Goal: Book appointment/travel/reservation

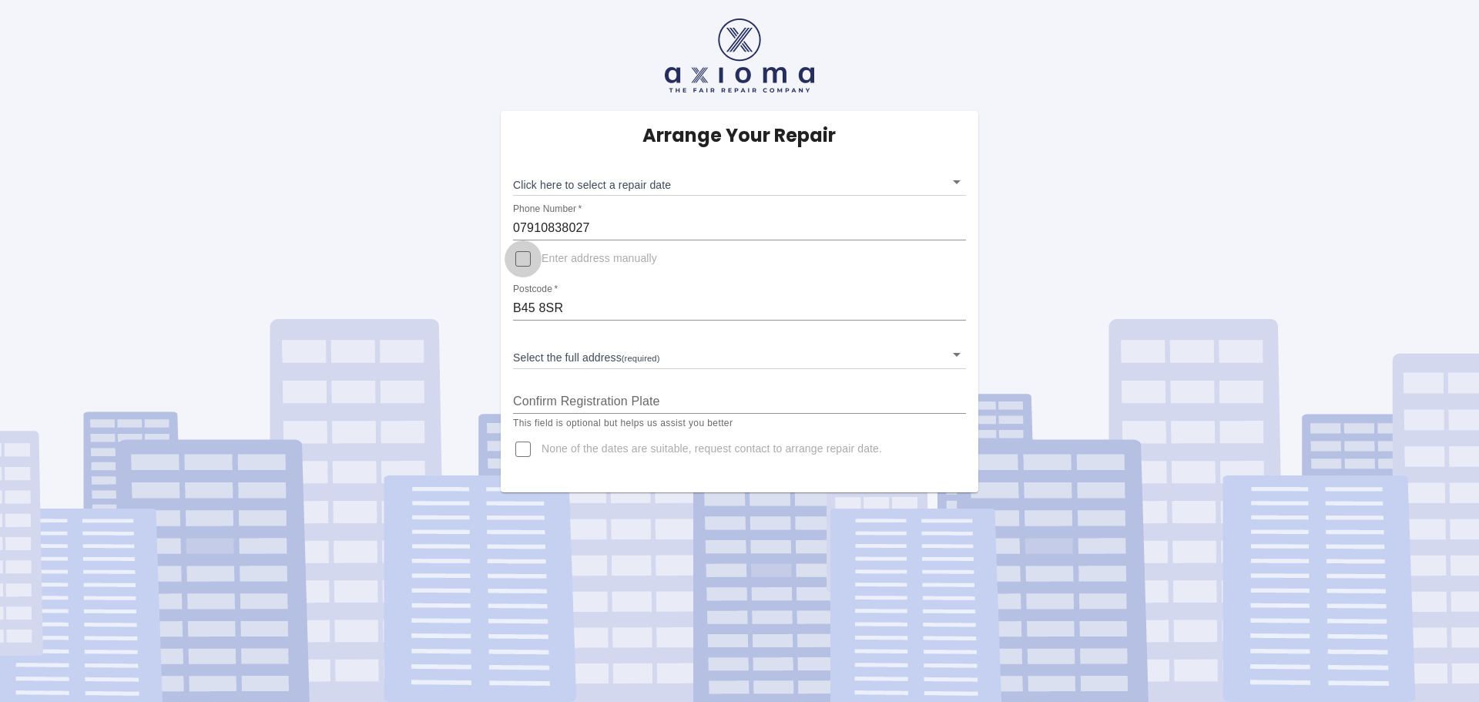
click at [522, 261] on input "Enter address manually" at bounding box center [523, 258] width 37 height 37
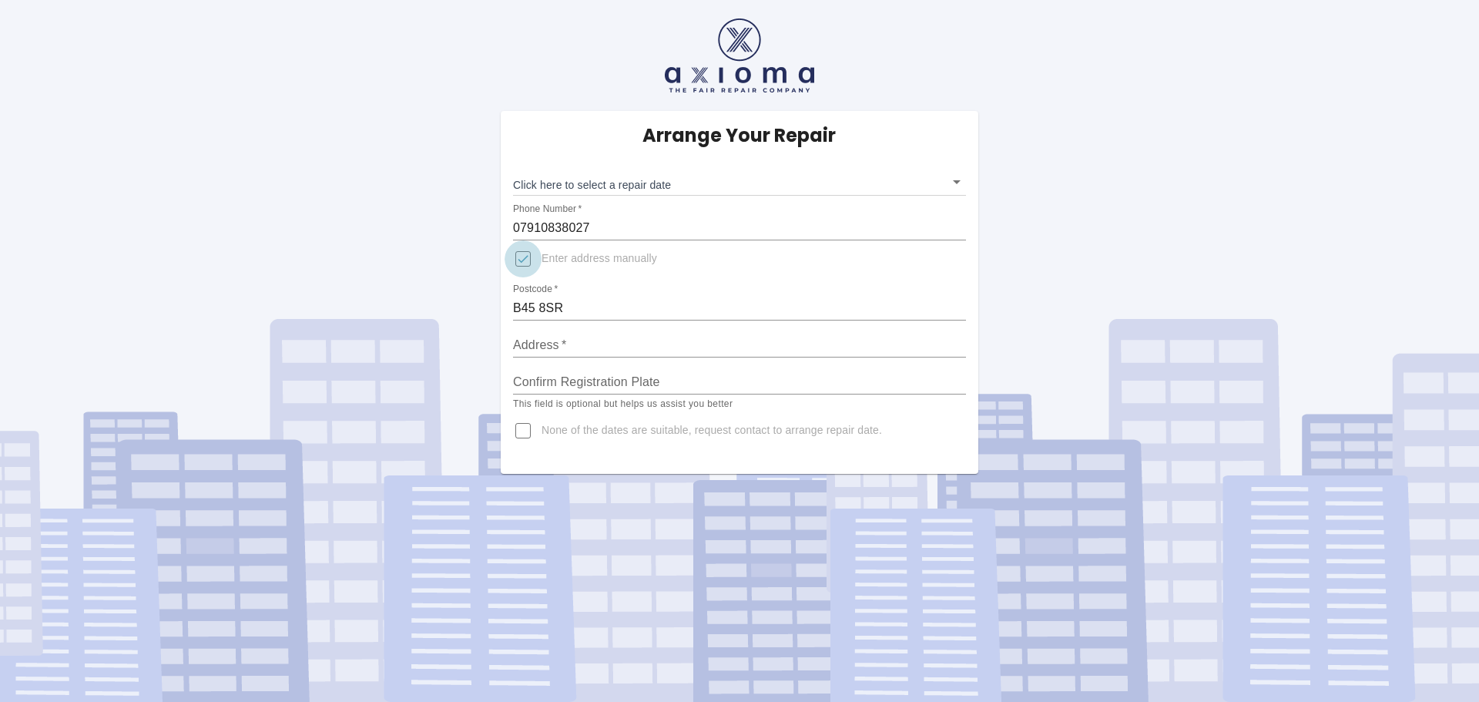
click at [527, 264] on input "Enter address manually" at bounding box center [523, 258] width 37 height 37
checkbox input "false"
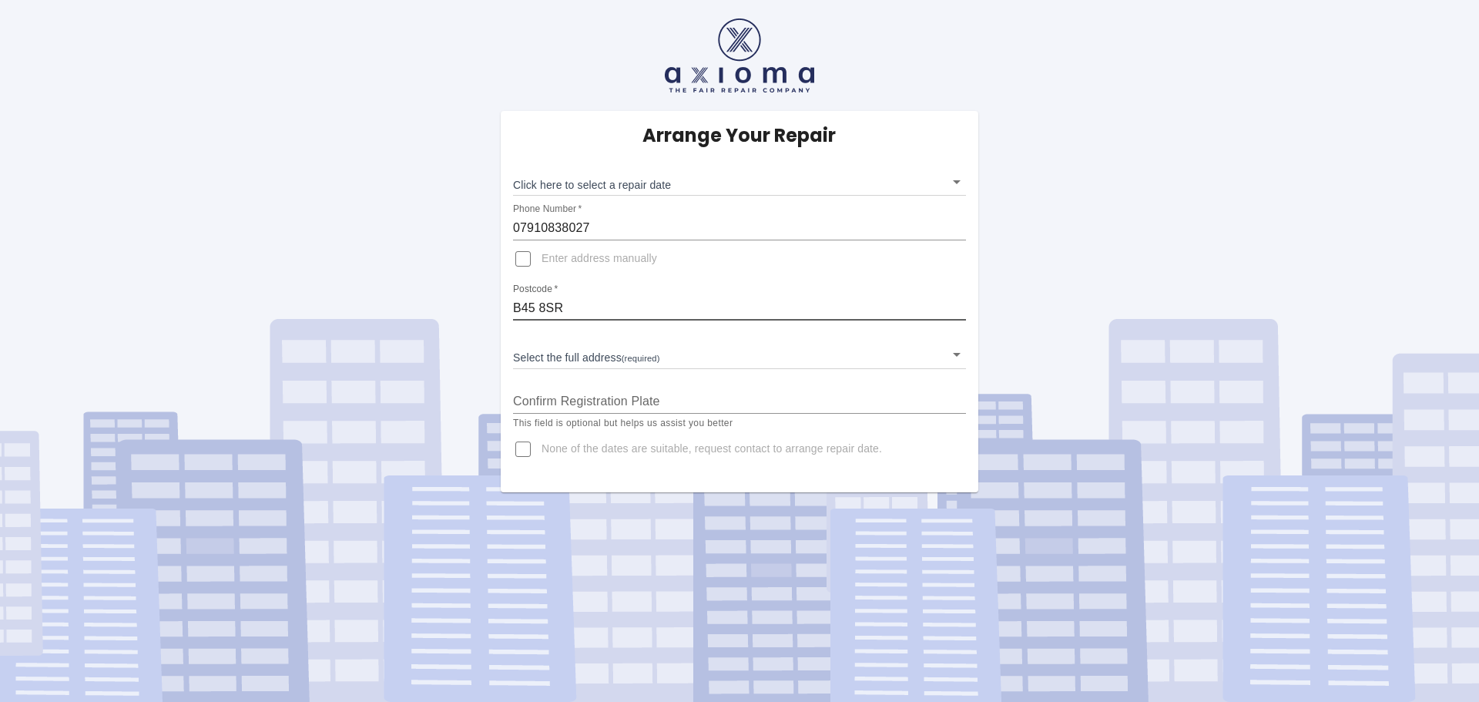
drag, startPoint x: 595, startPoint y: 307, endPoint x: 444, endPoint y: 304, distance: 151.0
click at [444, 304] on div "Arrange Your Repair Click here to select a repair date ​ Phone Number   * 07910…" at bounding box center [739, 246] width 1503 height 492
type input "B60 2BA"
click at [623, 354] on body "Arrange Your Repair Click here to select a repair date ​ Phone Number   * 07910…" at bounding box center [739, 351] width 1479 height 702
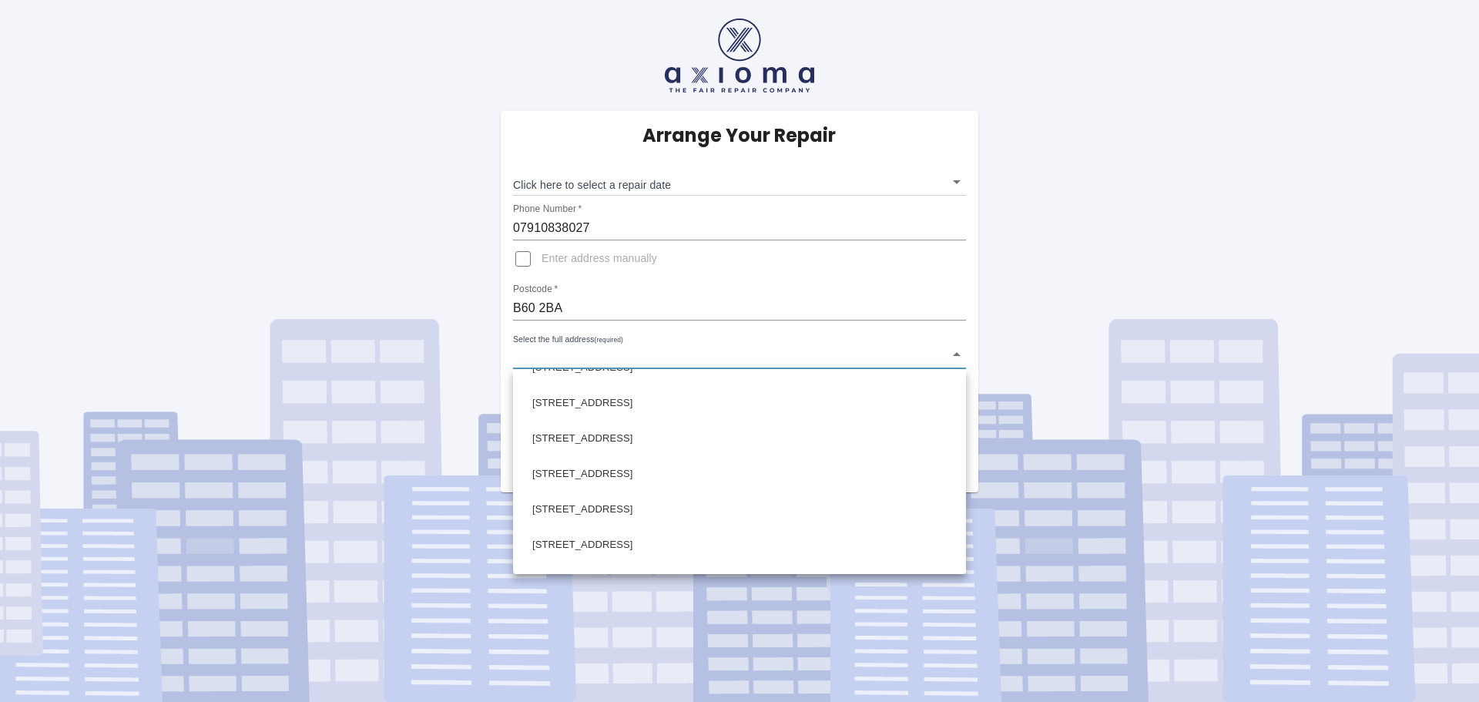
scroll to position [796, 0]
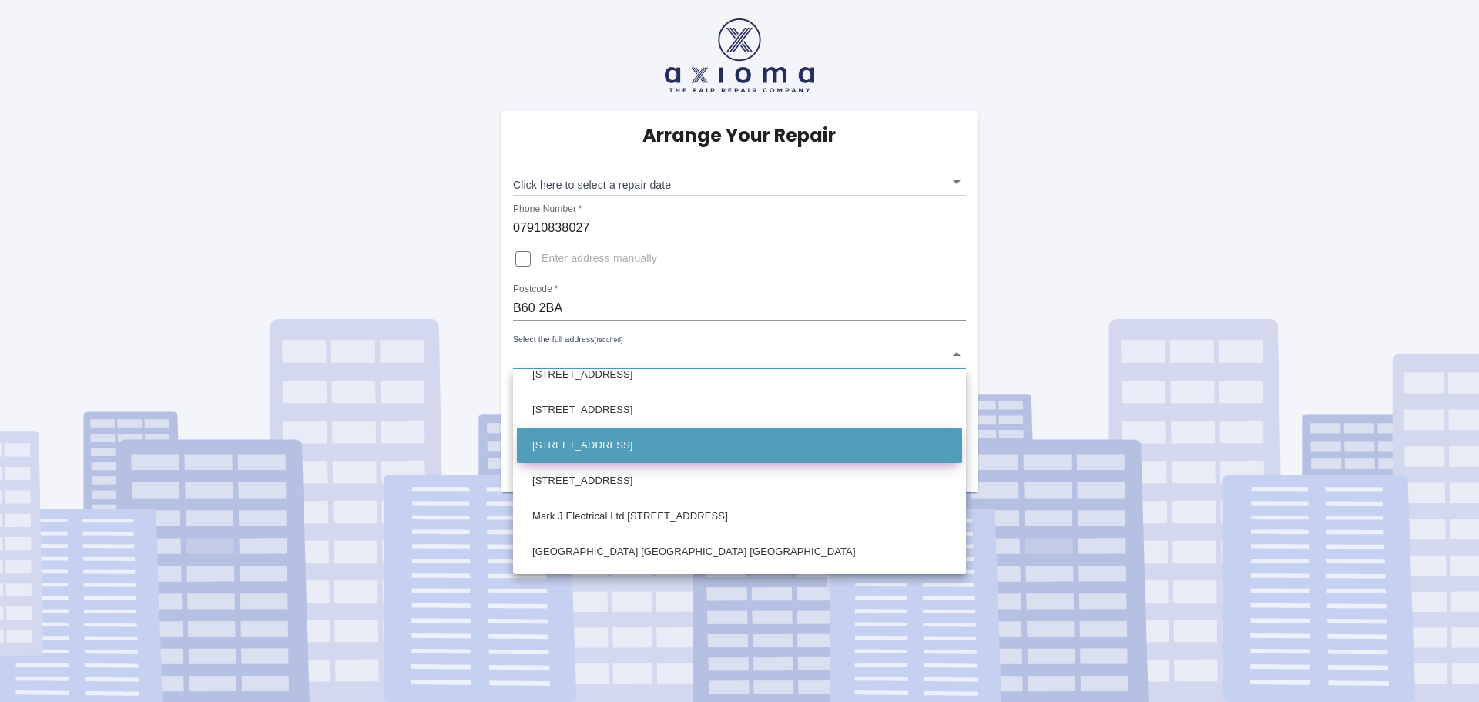
click at [630, 439] on li "36 Harvington Road Bromsgrove Worcestershire" at bounding box center [739, 445] width 445 height 35
type input "36 Harvington Road Bromsgrove Worcestershire"
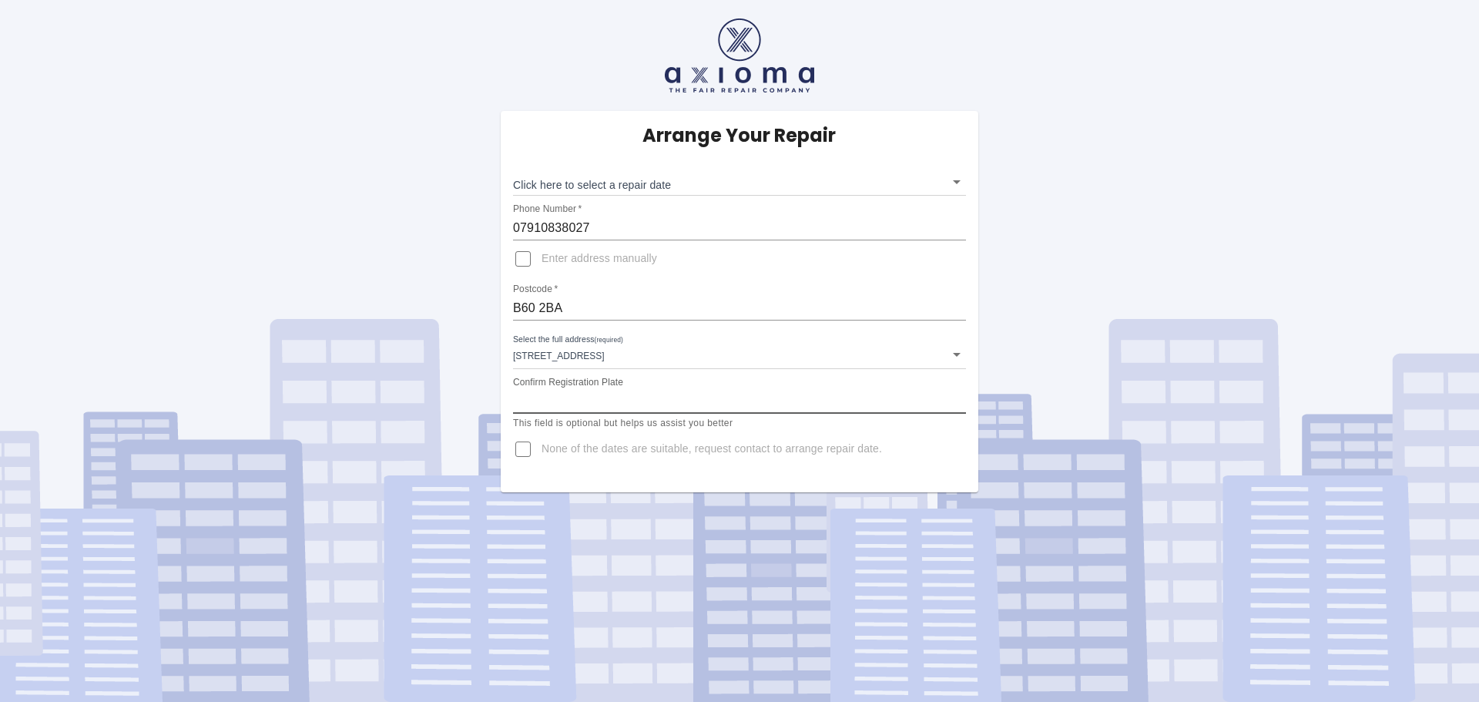
click at [686, 392] on input "Confirm Registration Plate" at bounding box center [739, 401] width 453 height 25
click at [620, 304] on input "B60 2BA" at bounding box center [739, 308] width 453 height 25
type input "B45 8SY"
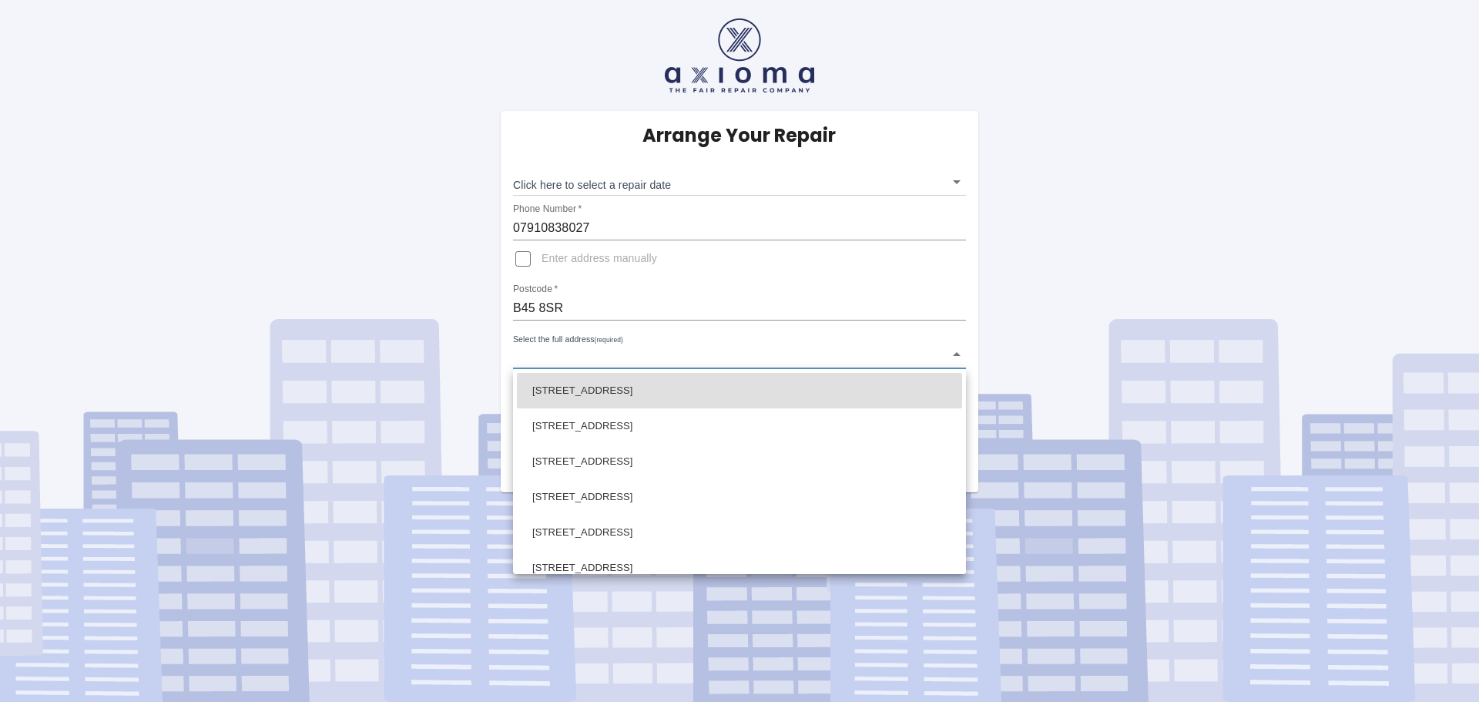
click at [715, 360] on body "Arrange Your Repair Click here to select a repair date ​ Phone Number   * 07910…" at bounding box center [739, 351] width 1479 height 702
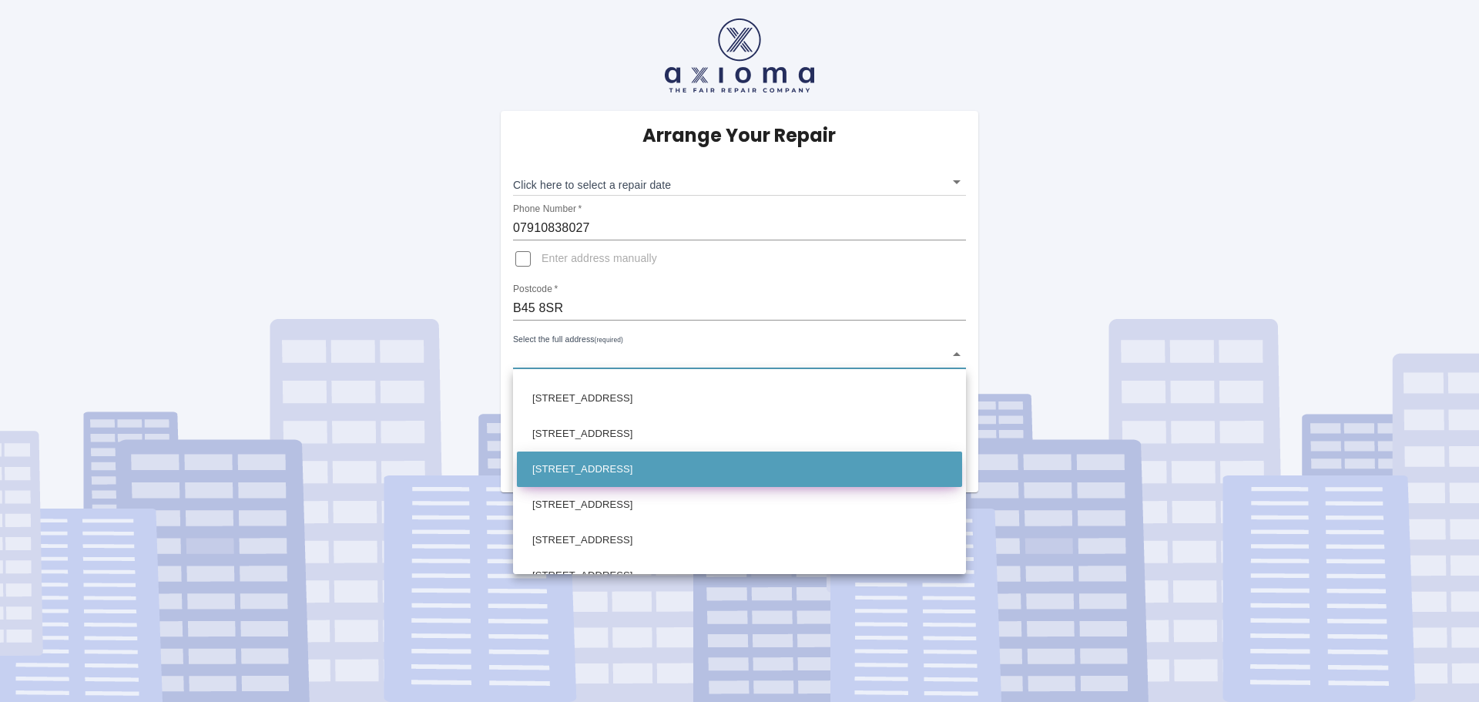
scroll to position [180, 0]
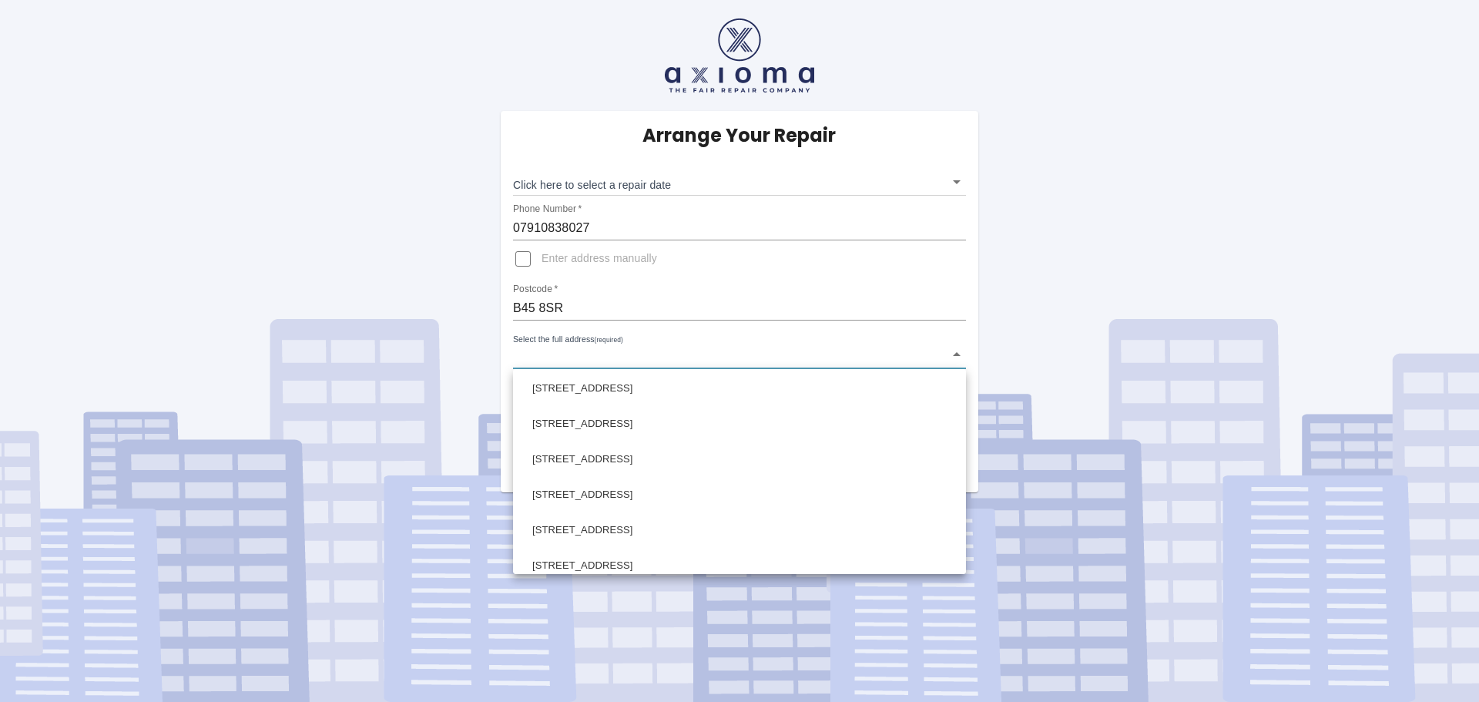
drag, startPoint x: 617, startPoint y: 314, endPoint x: 607, endPoint y: 312, distance: 10.1
click at [607, 312] on div at bounding box center [739, 351] width 1479 height 702
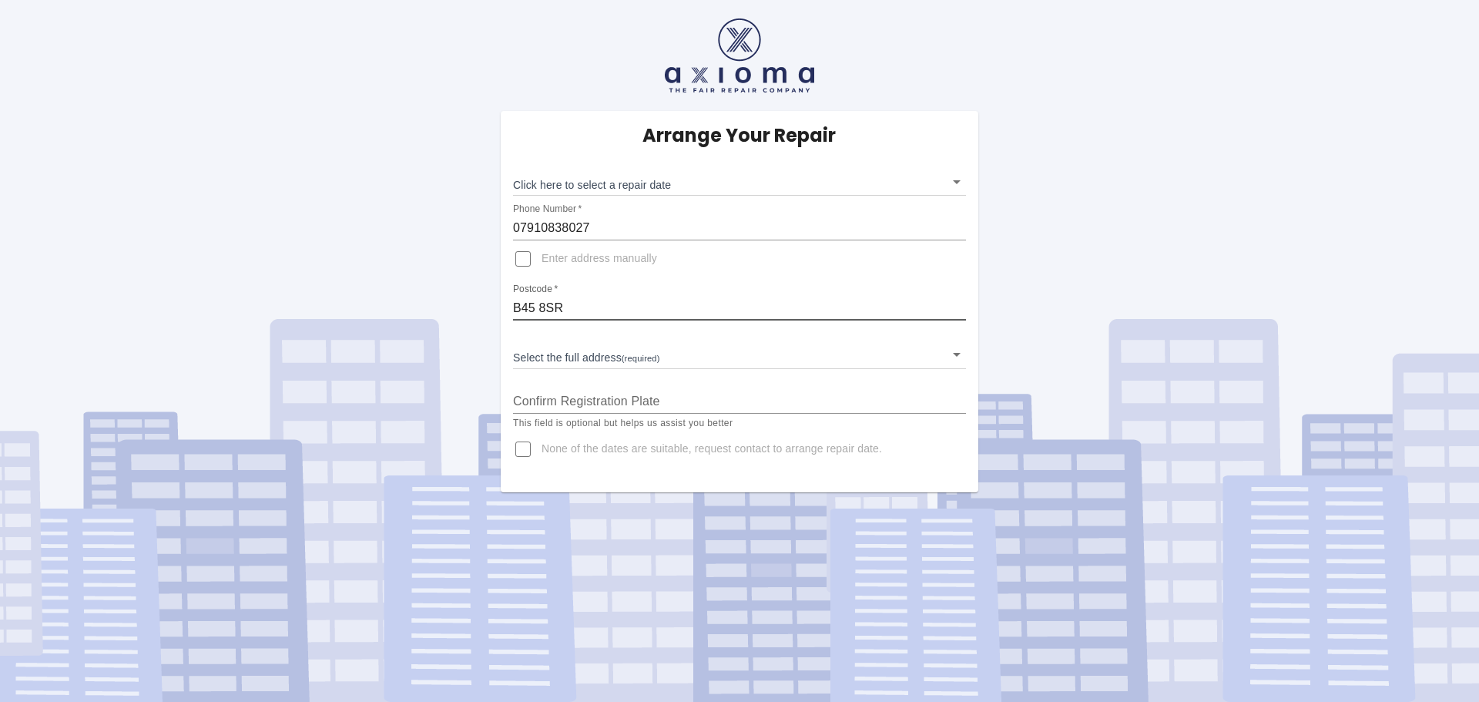
drag, startPoint x: 598, startPoint y: 307, endPoint x: 460, endPoint y: 297, distance: 138.3
click at [460, 297] on div "Arrange Your Repair Click here to select a repair date ​ Phone Number   * 07910…" at bounding box center [739, 246] width 1503 height 492
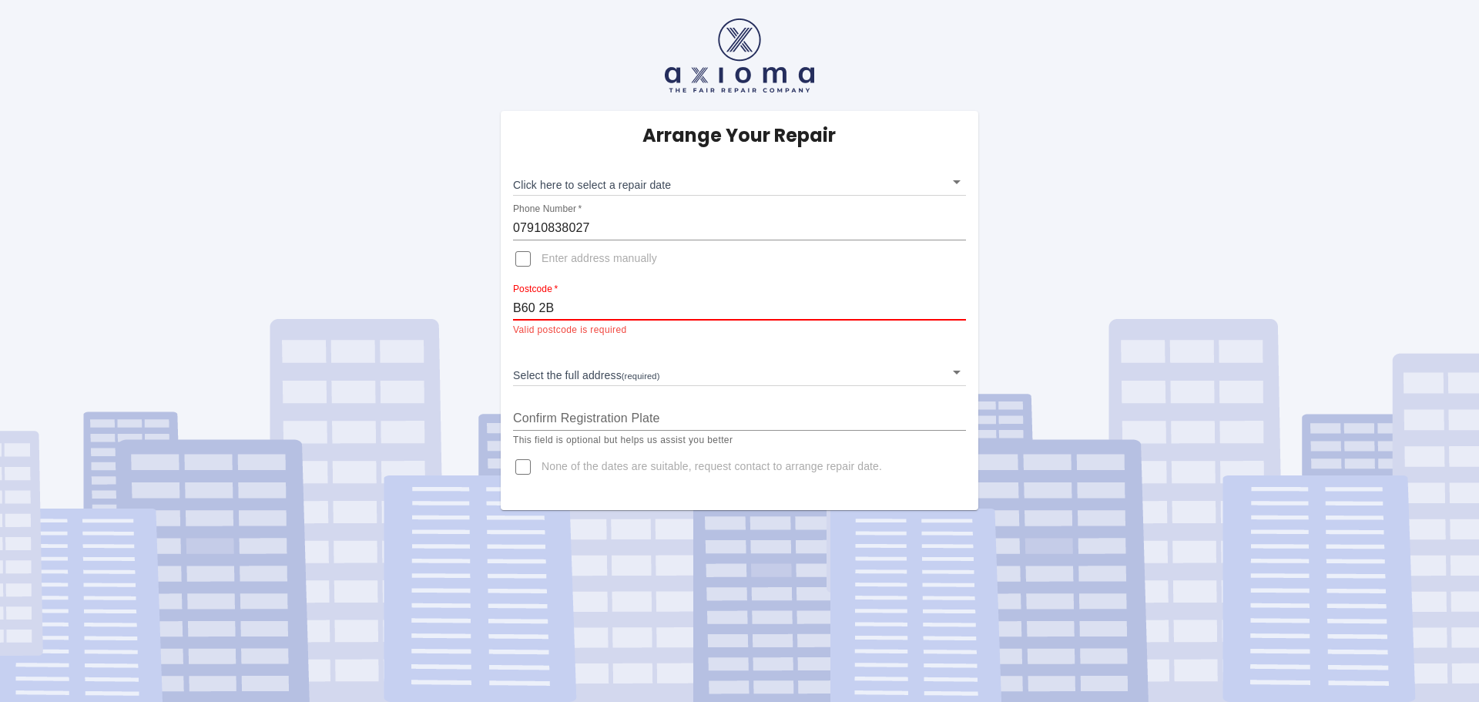
type input "B60 2BA"
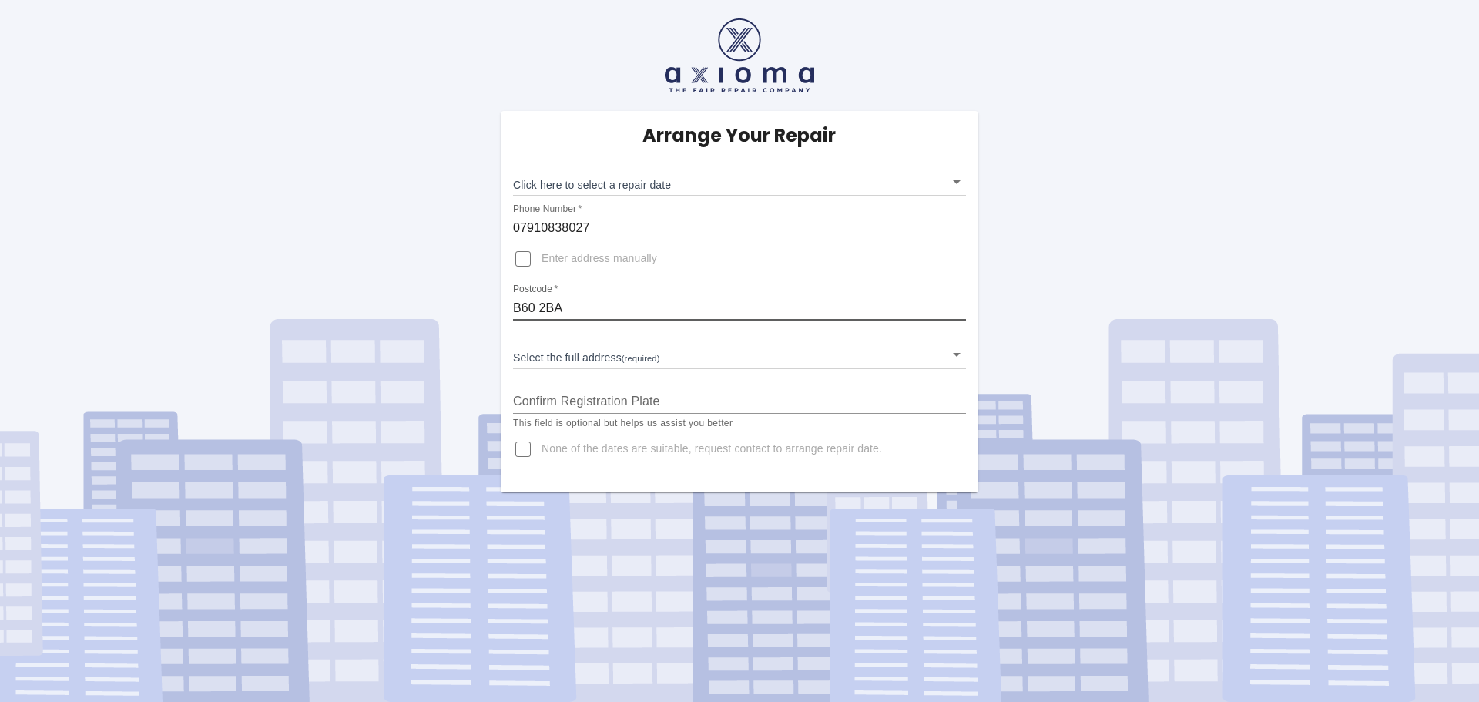
type input "B60 2BA"
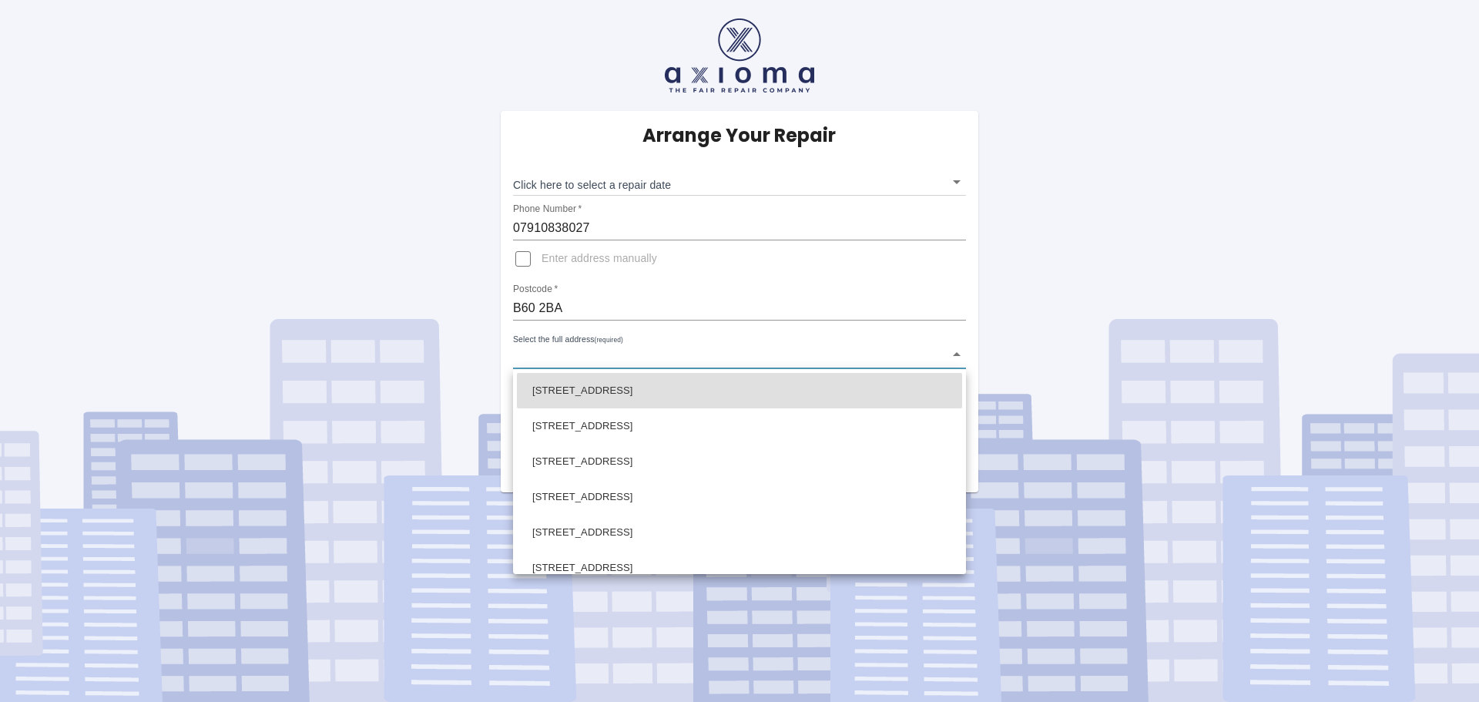
click at [637, 357] on body "Arrange Your Repair Click here to select a repair date ​ Phone Number   * 07910…" at bounding box center [739, 351] width 1479 height 702
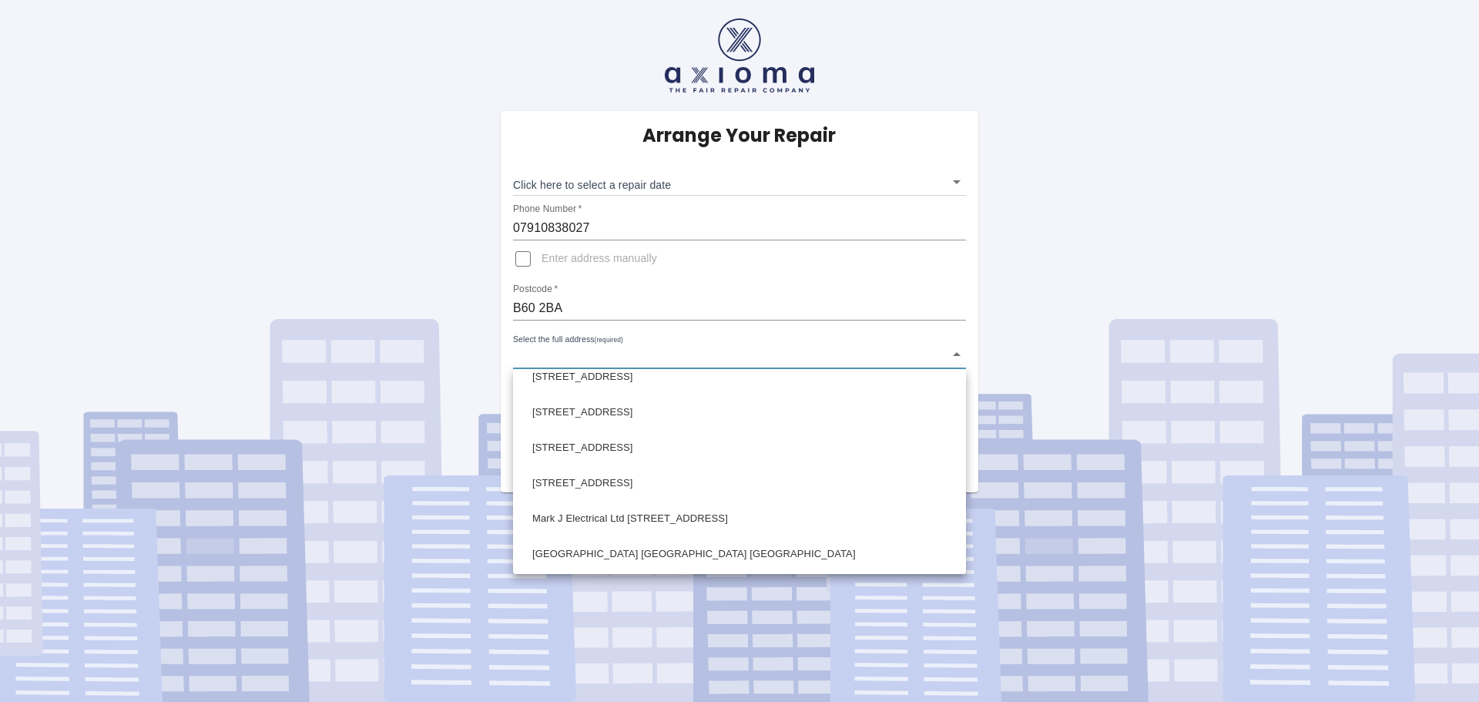
scroll to position [796, 0]
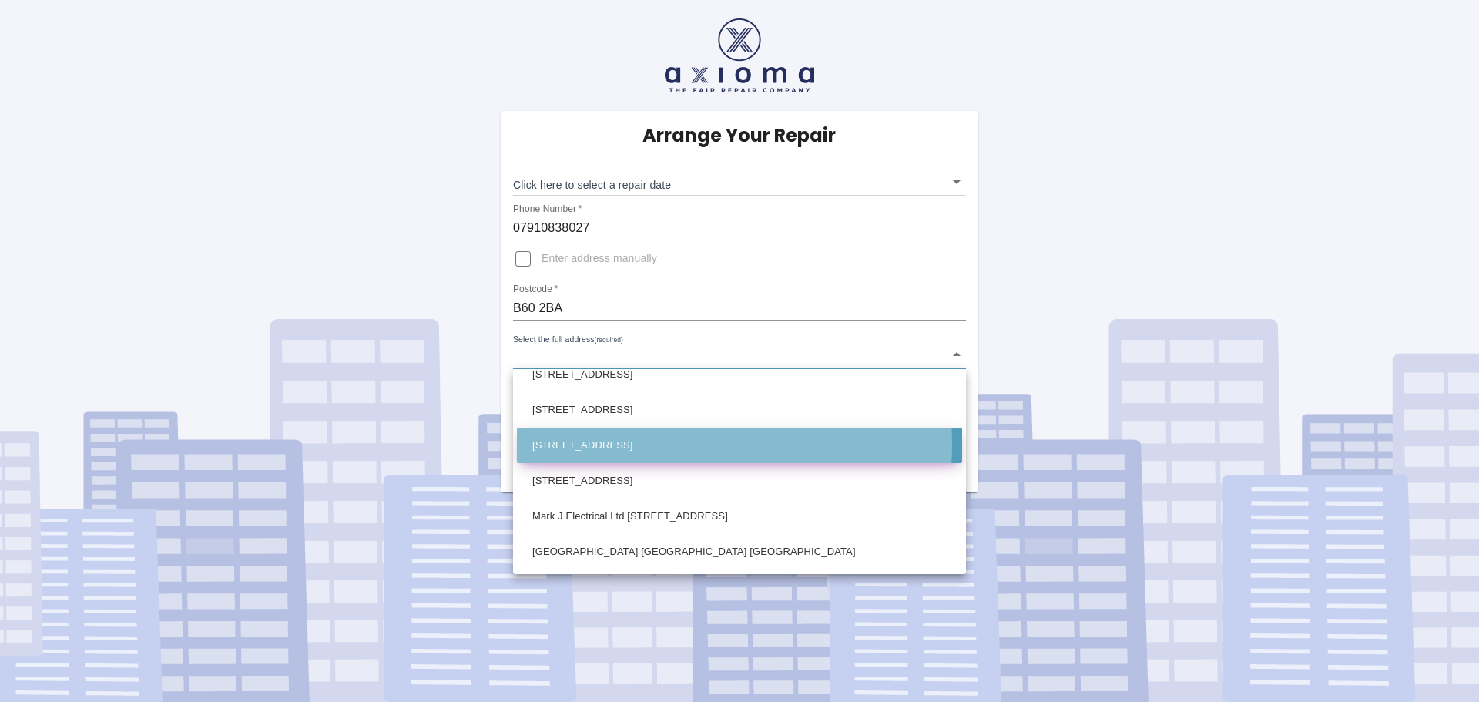
click at [653, 445] on li "[STREET_ADDRESS]" at bounding box center [739, 445] width 445 height 35
type input "[STREET_ADDRESS]"
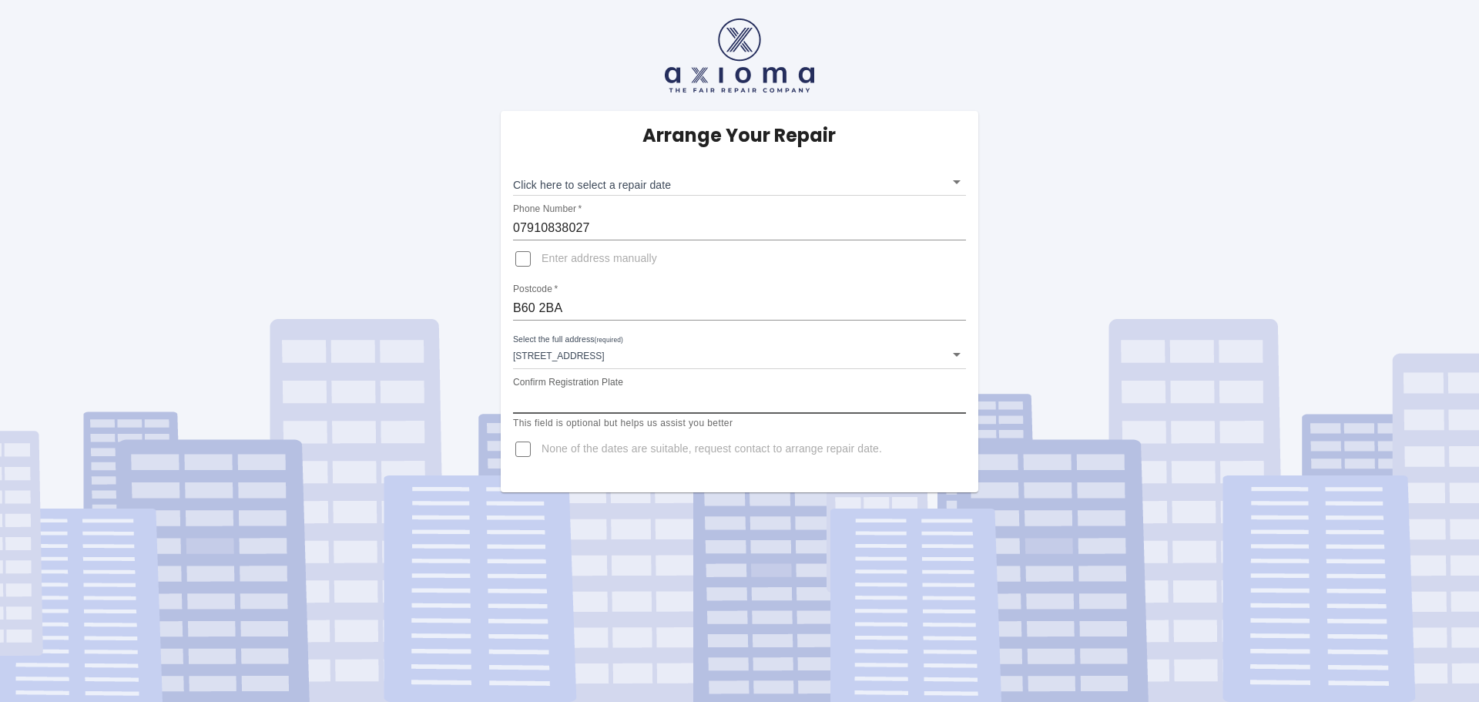
click at [664, 402] on input "Confirm Registration Plate" at bounding box center [739, 401] width 453 height 25
click at [632, 395] on input "Confirm Registration Plate" at bounding box center [739, 401] width 453 height 25
type input "BK17DSU"
click at [949, 355] on body "Arrange Your Repair Click here to select a repair date ​ Phone Number   * 07910…" at bounding box center [739, 351] width 1479 height 702
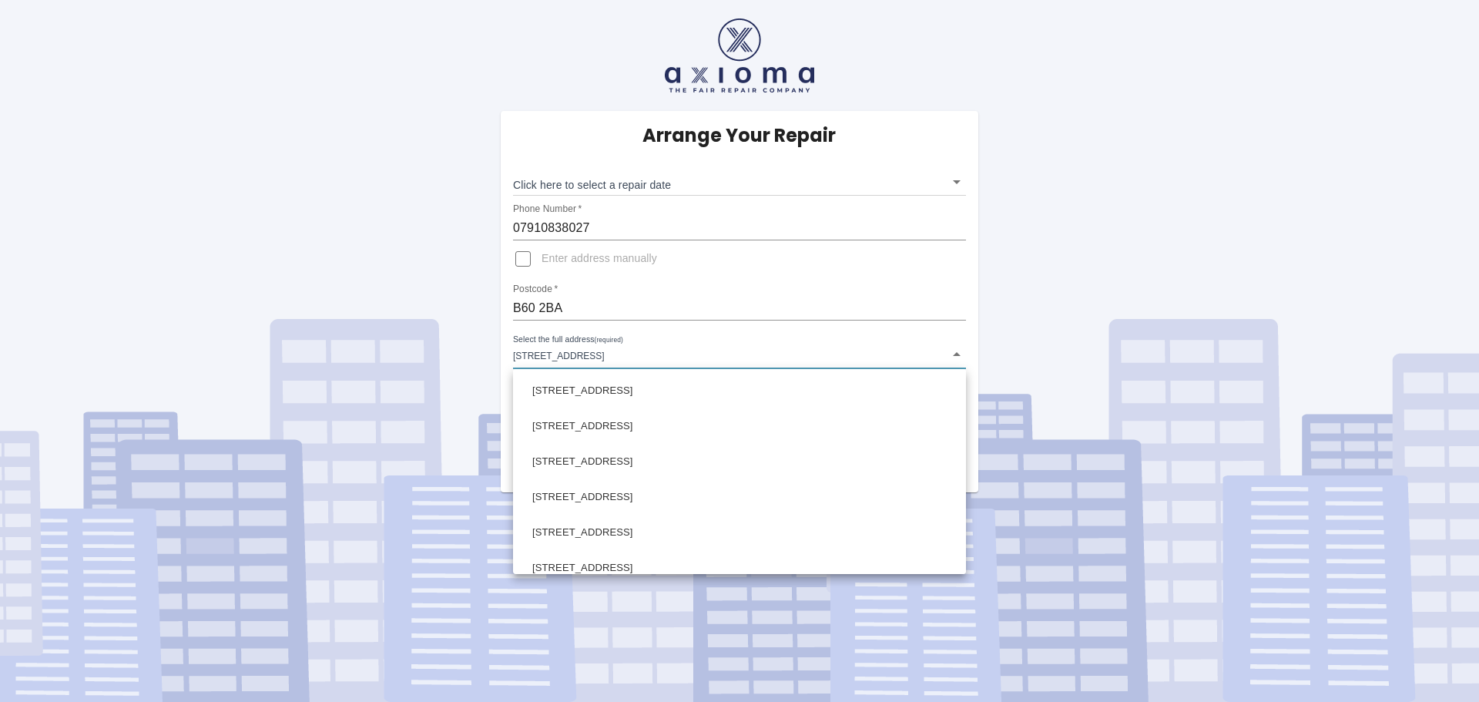
scroll to position [770, 0]
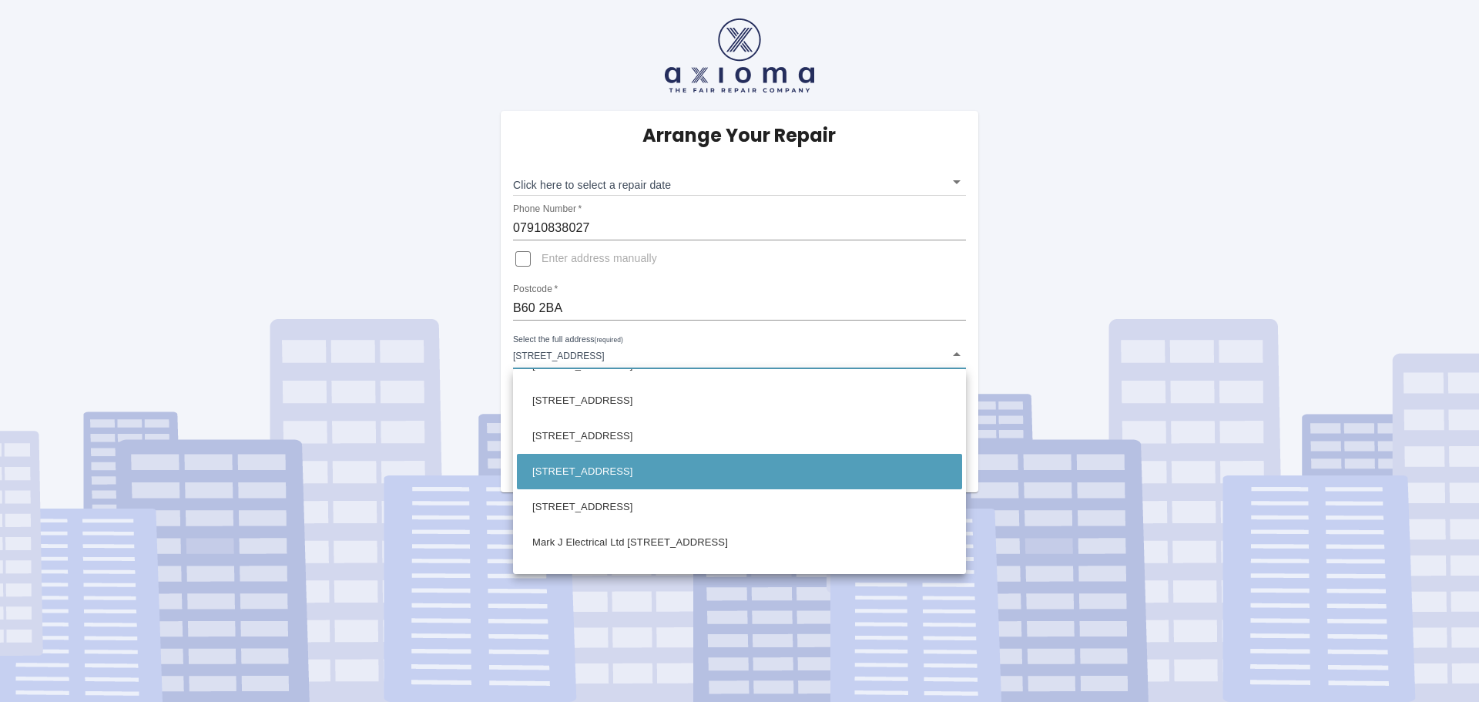
click at [1119, 267] on div at bounding box center [739, 351] width 1479 height 702
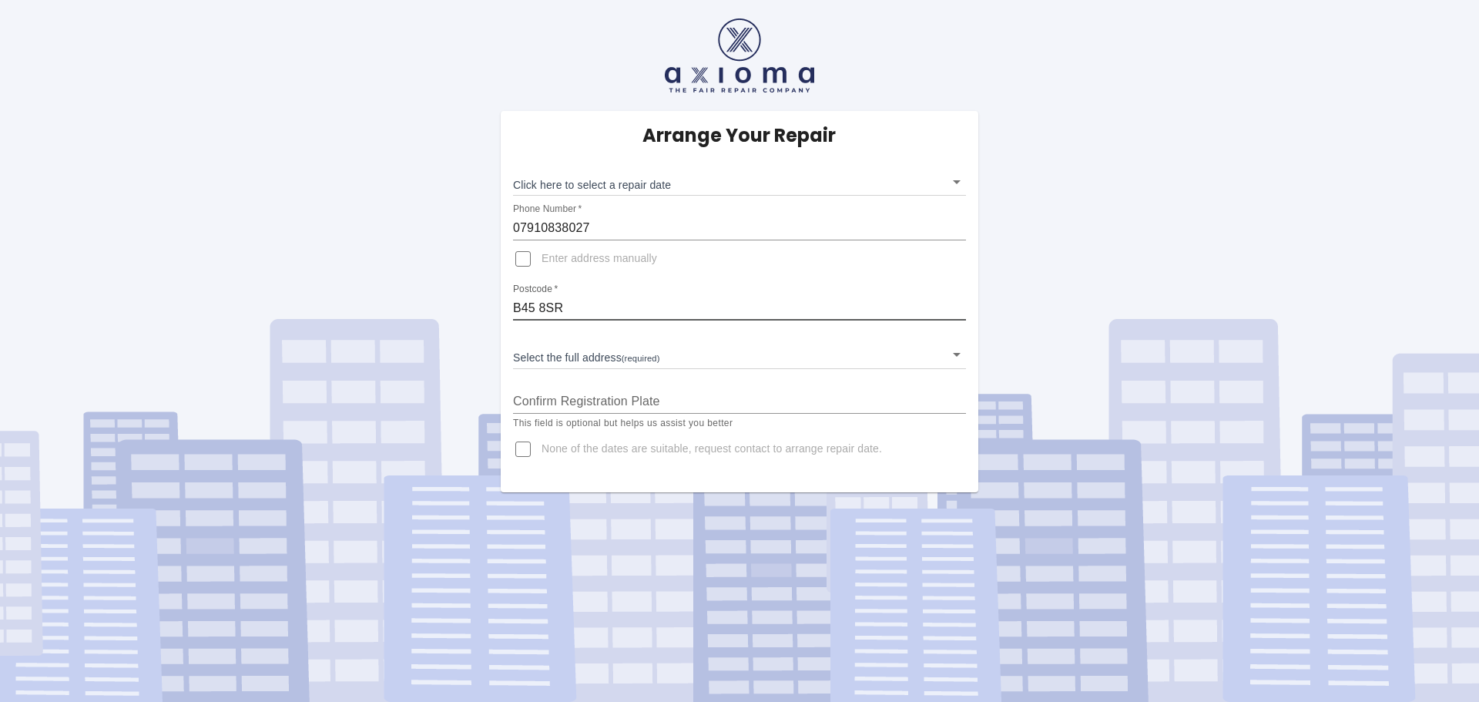
drag, startPoint x: 595, startPoint y: 307, endPoint x: 460, endPoint y: 294, distance: 135.5
click at [460, 294] on div "Arrange Your Repair Click here to select a repair date ​ Phone Number   * 07910…" at bounding box center [739, 246] width 1503 height 492
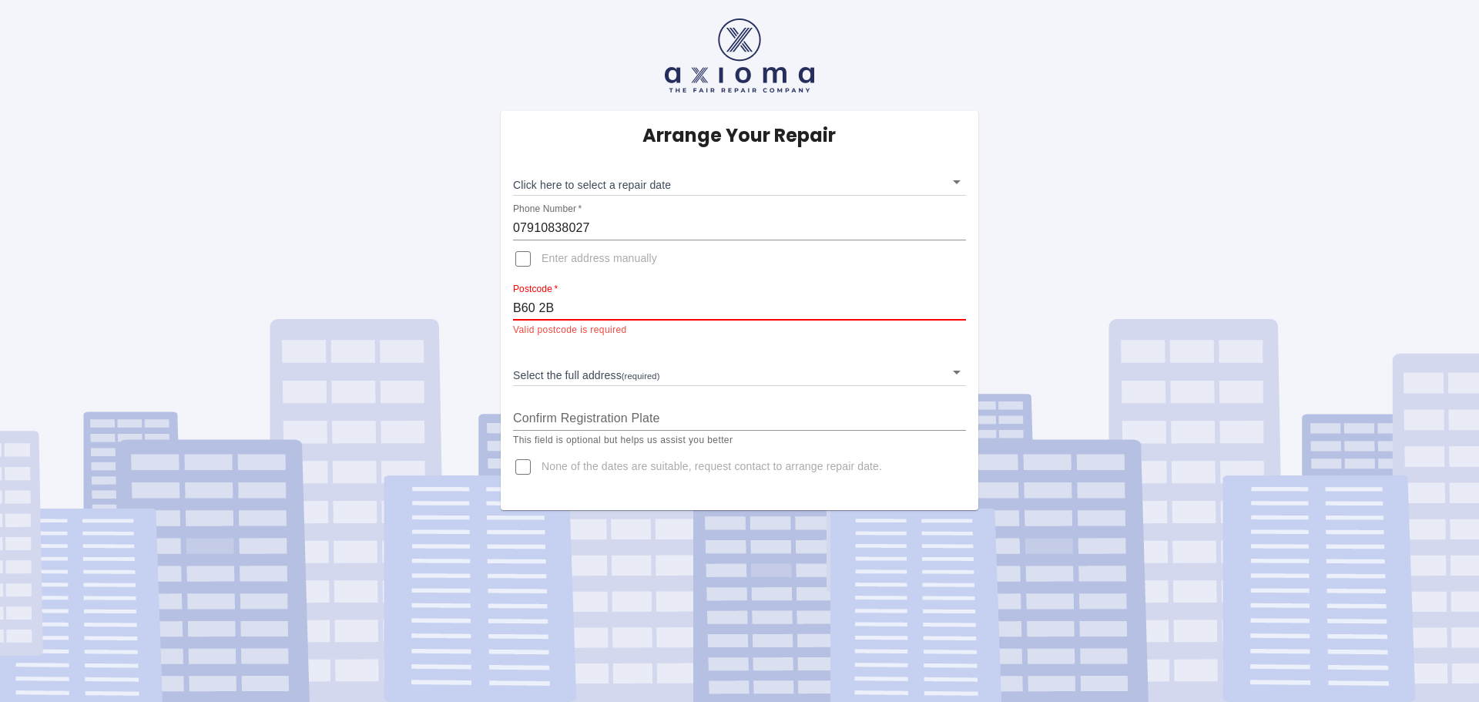
type input "B60 2BA"
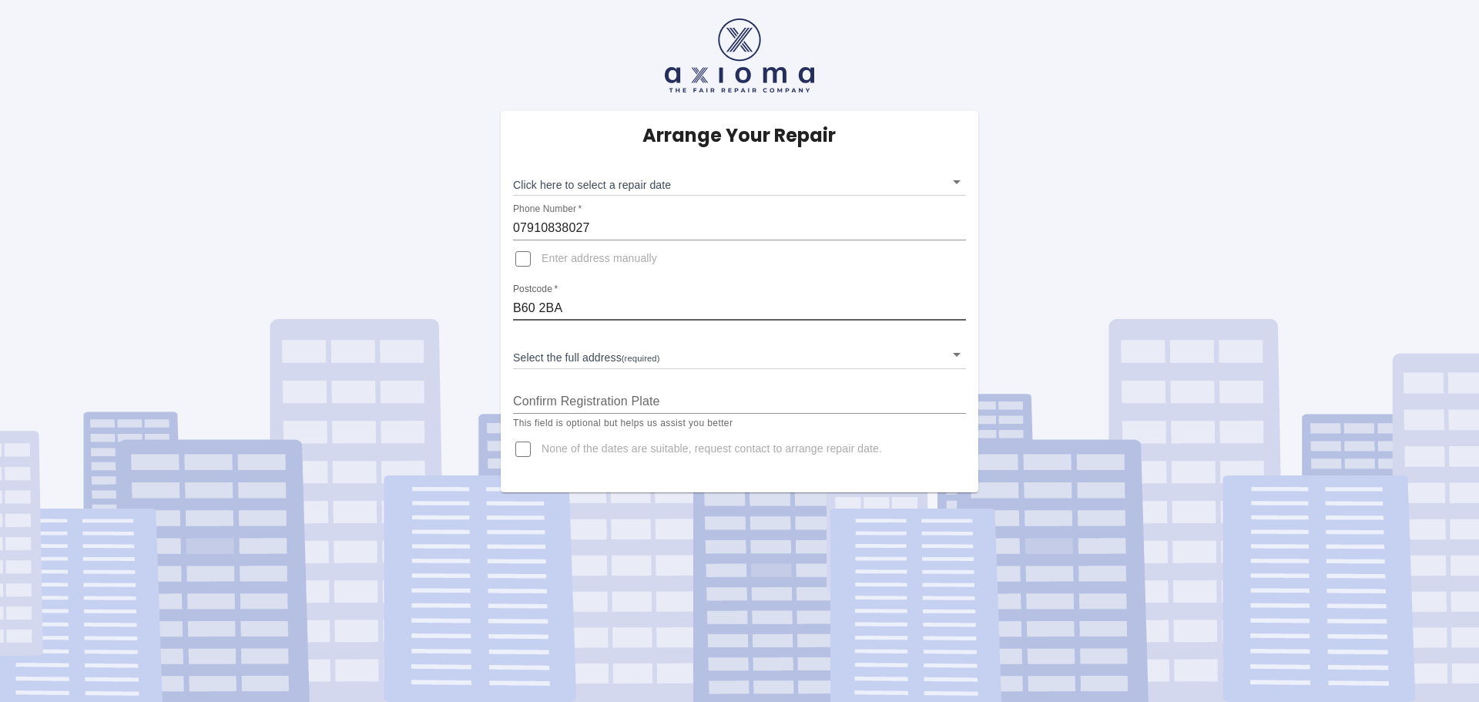
type input "B60 2BA"
click at [626, 364] on body "Arrange Your Repair Click here to select a repair date ​ Phone Number   * 07910…" at bounding box center [739, 351] width 1479 height 702
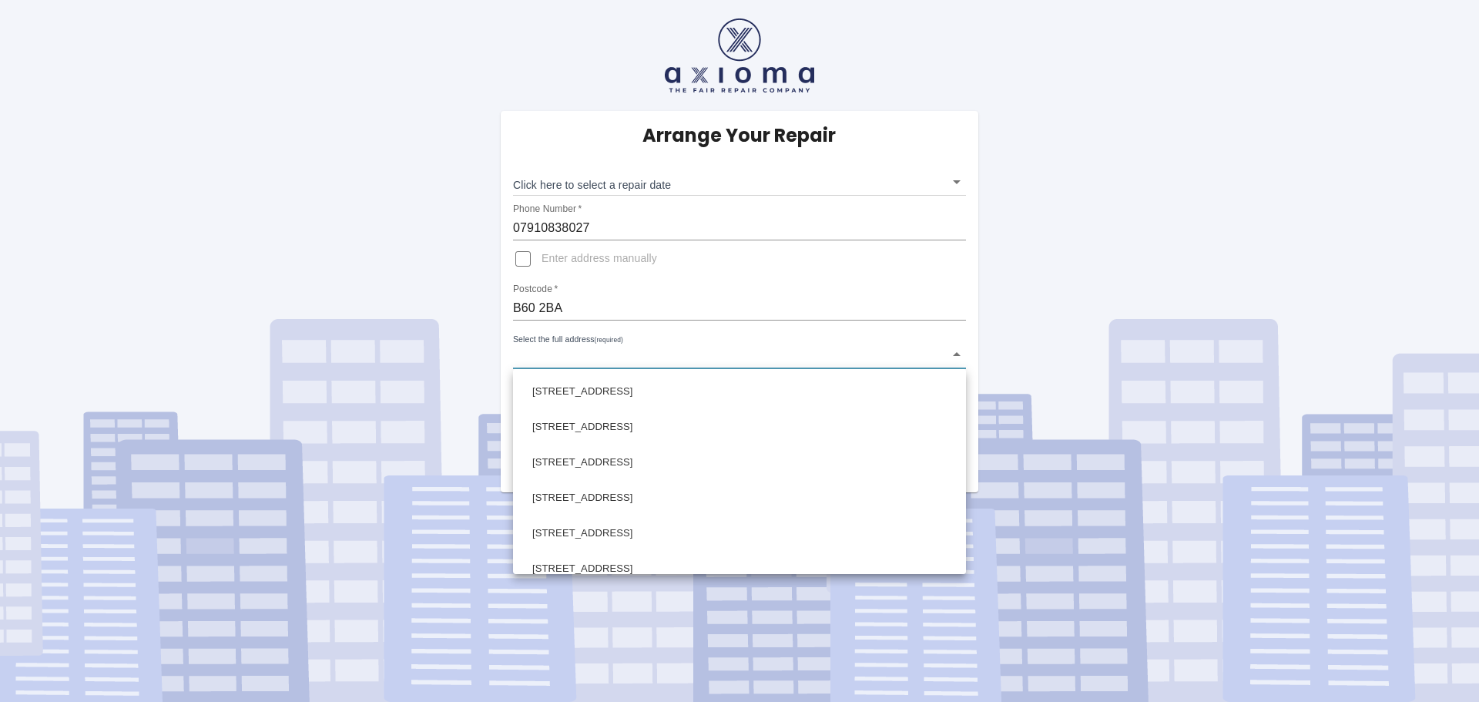
scroll to position [719, 0]
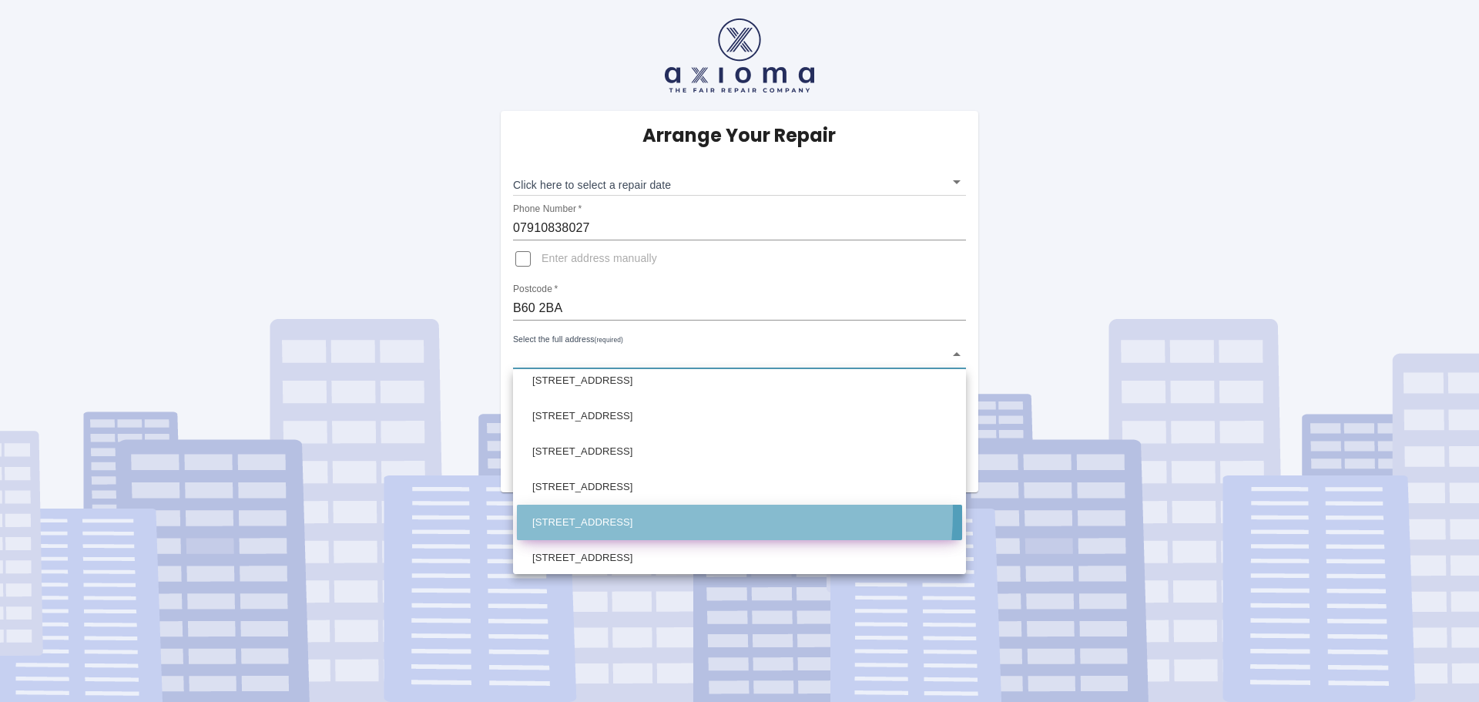
click at [655, 512] on li "[STREET_ADDRESS]" at bounding box center [739, 522] width 445 height 35
type input "[STREET_ADDRESS]"
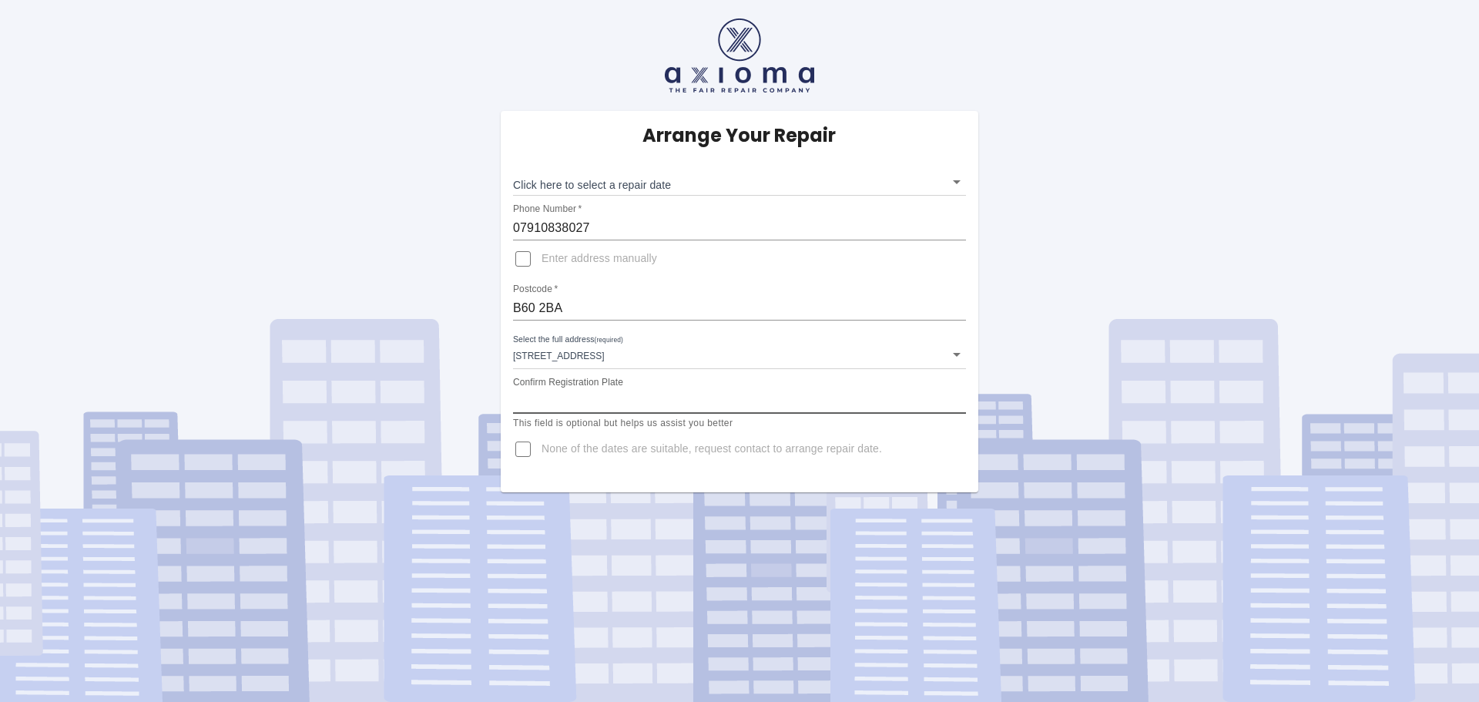
click at [631, 405] on input "Confirm Registration Plate" at bounding box center [739, 401] width 453 height 25
type input "BK17DSU"
click at [728, 155] on div "Arrange Your Repair Click here to select a repair date ​ Phone Number   * 07910…" at bounding box center [740, 301] width 478 height 381
click at [724, 126] on div "Arrange Your Repair Click here to select a repair date ​ Phone Number   * 07910…" at bounding box center [740, 301] width 478 height 381
click at [517, 451] on input "None of the dates are suitable, request contact to arrange repair date." at bounding box center [523, 449] width 37 height 37
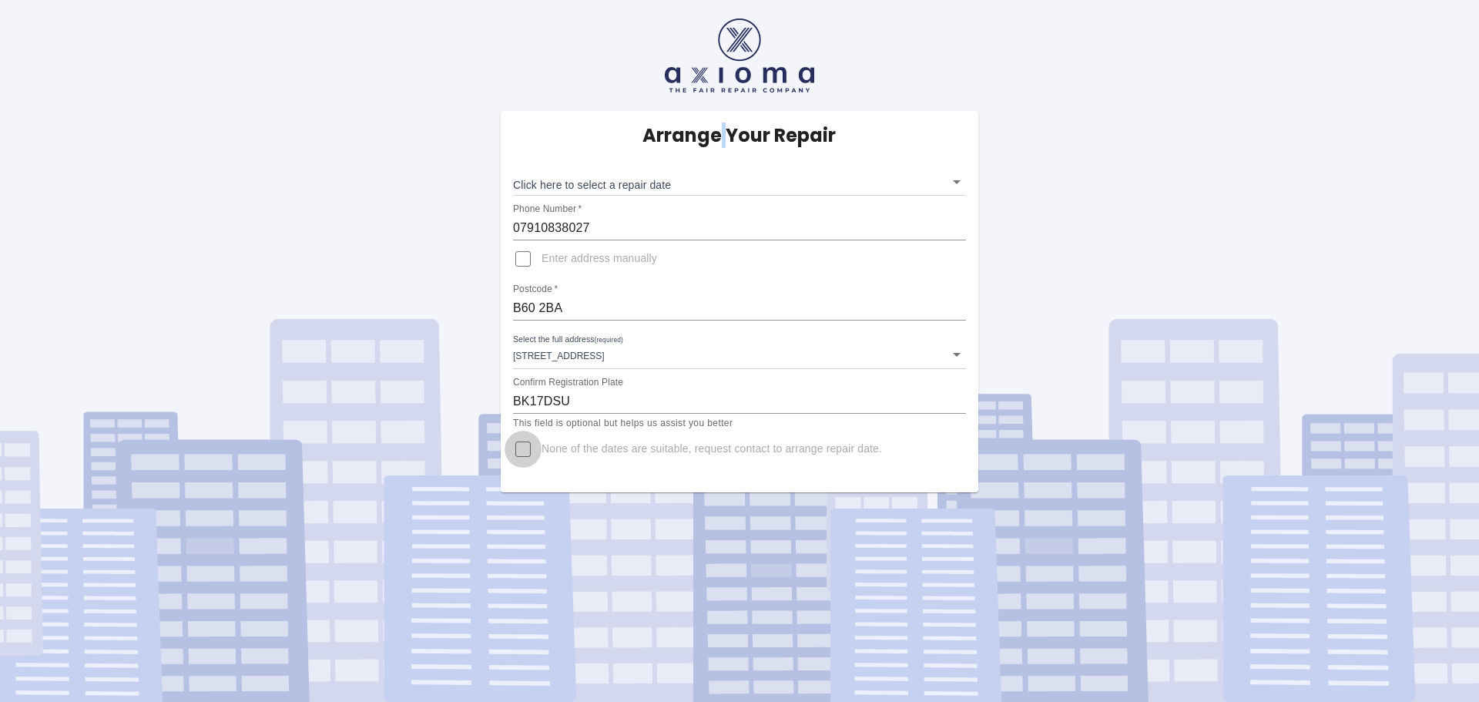
checkbox input "true"
drag, startPoint x: 615, startPoint y: 301, endPoint x: 438, endPoint y: 304, distance: 177.2
click at [438, 304] on div "Arrange Your Repair Click here to select a repair date ​ Phone Number   * 07910…" at bounding box center [739, 246] width 1503 height 492
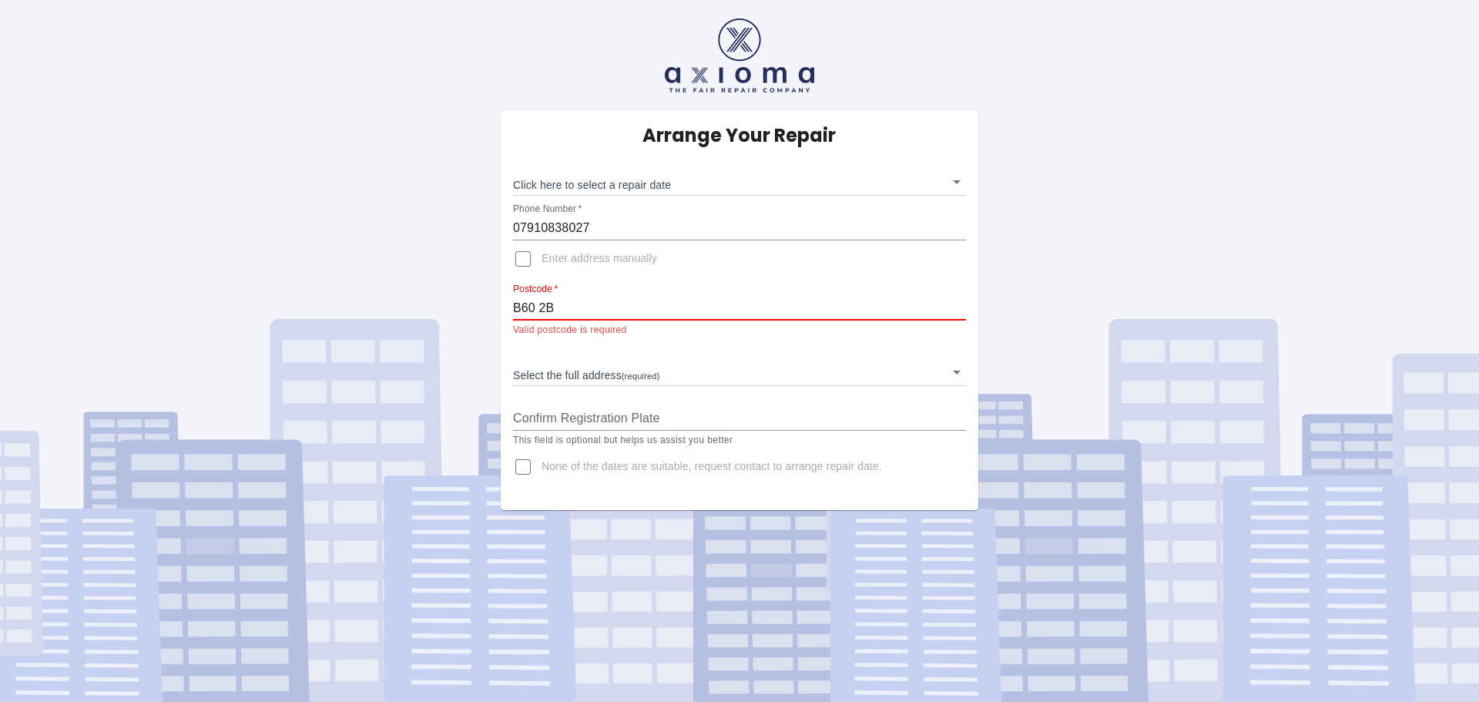
type input "B60 2BA"
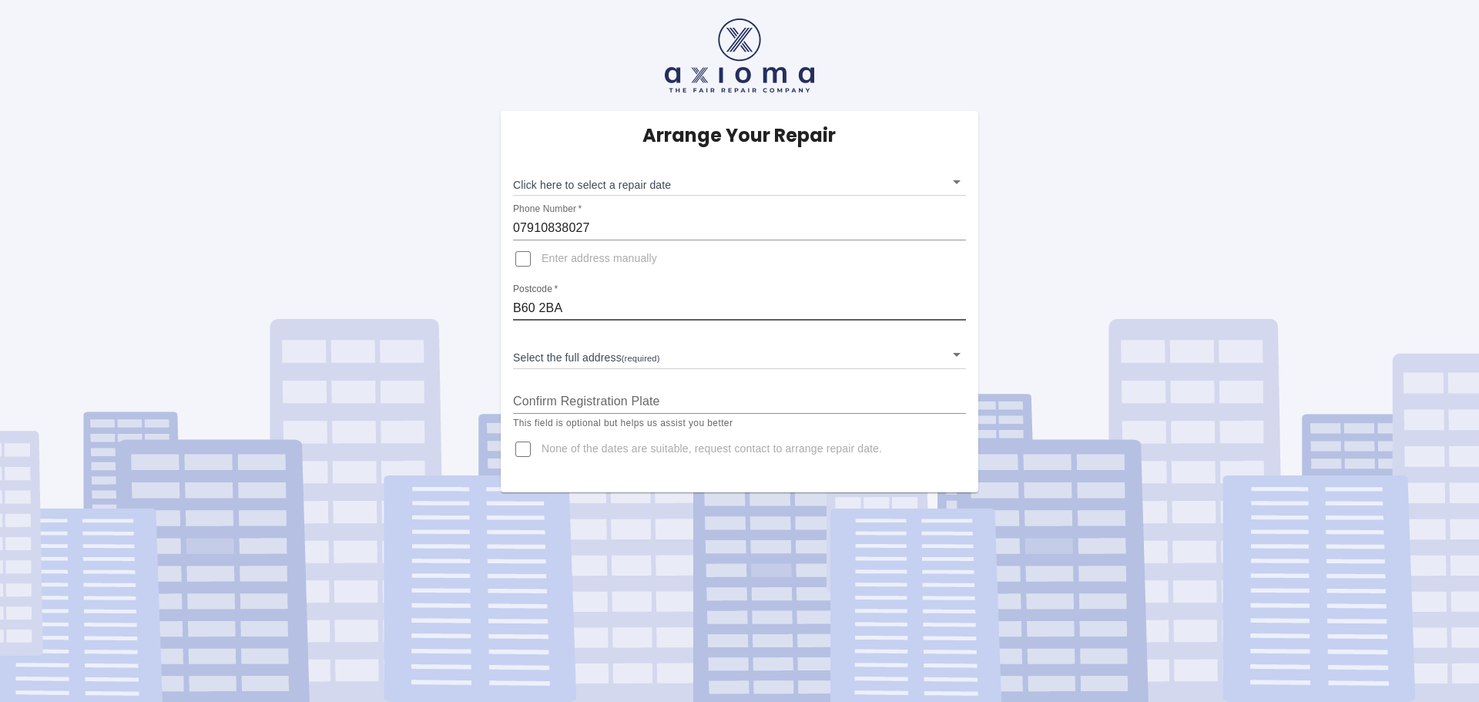
type input "B60 2BA"
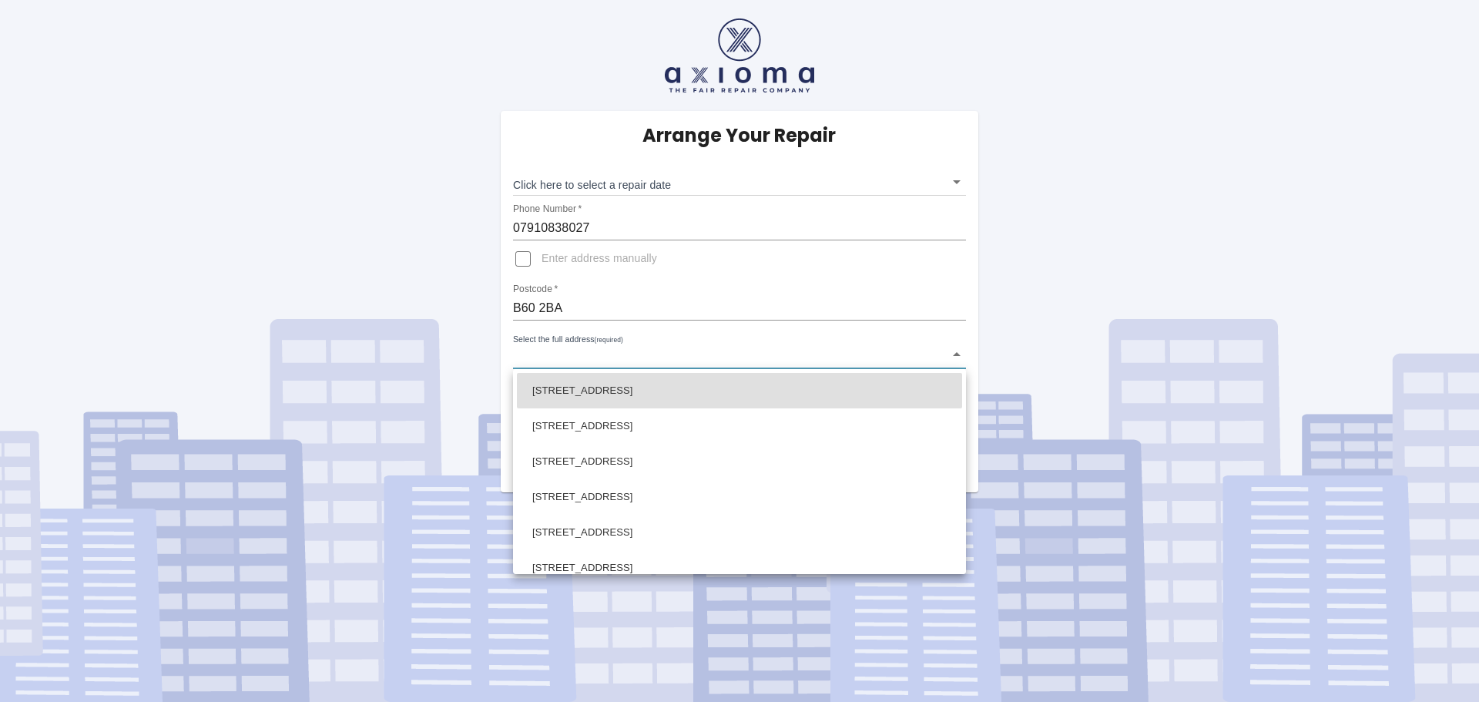
click at [627, 363] on body "Arrange Your Repair Click here to select a repair date ​ Phone Number   * 07910…" at bounding box center [739, 351] width 1479 height 702
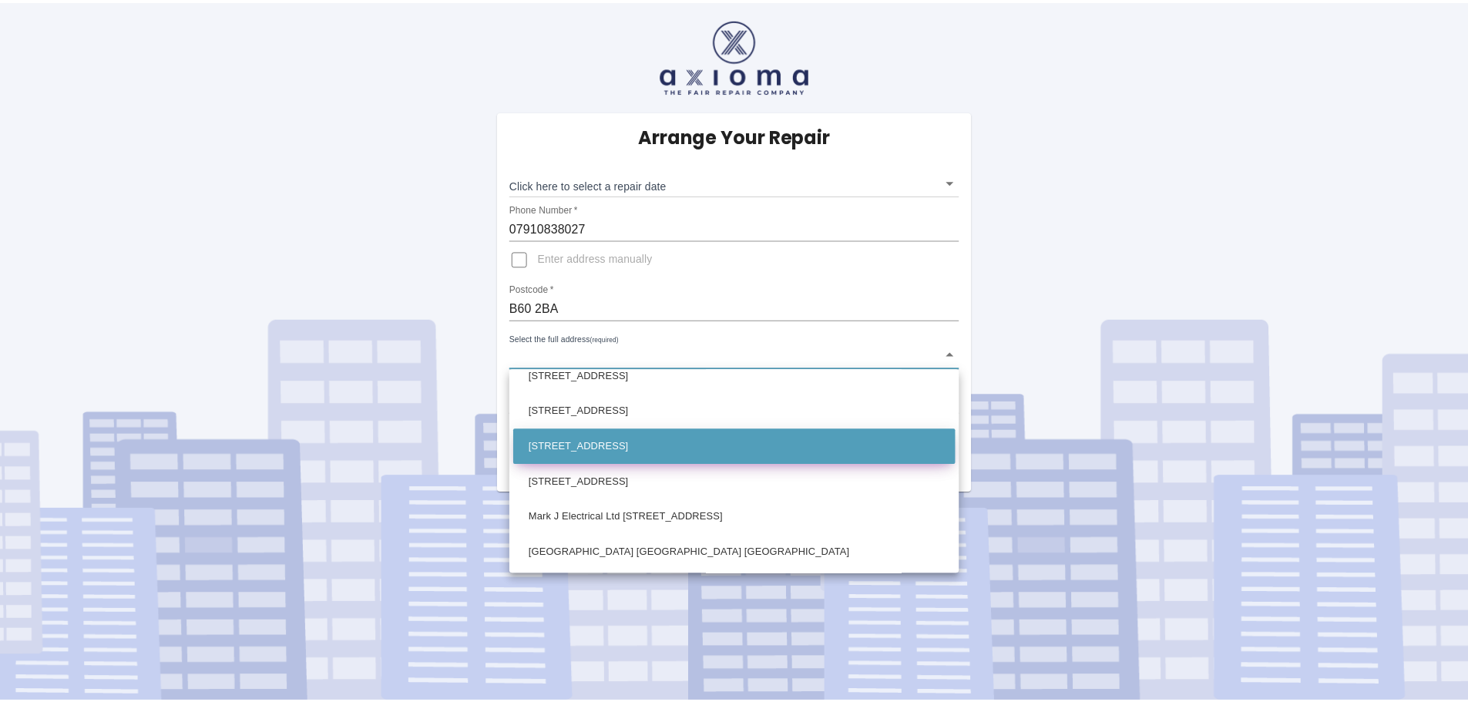
scroll to position [796, 0]
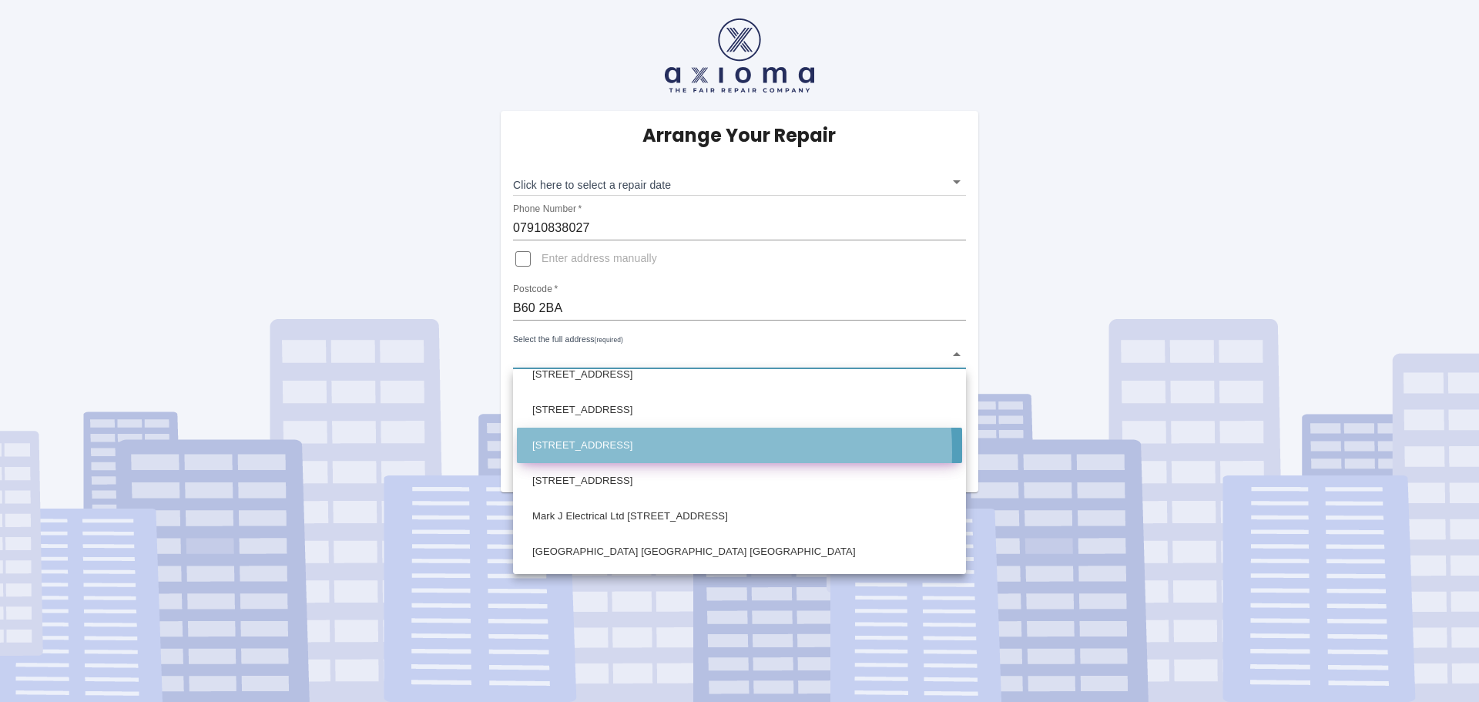
click at [624, 452] on li "36 Harvington Road Bromsgrove Worcestershire" at bounding box center [739, 445] width 445 height 35
type input "36 Harvington Road Bromsgrove Worcestershire"
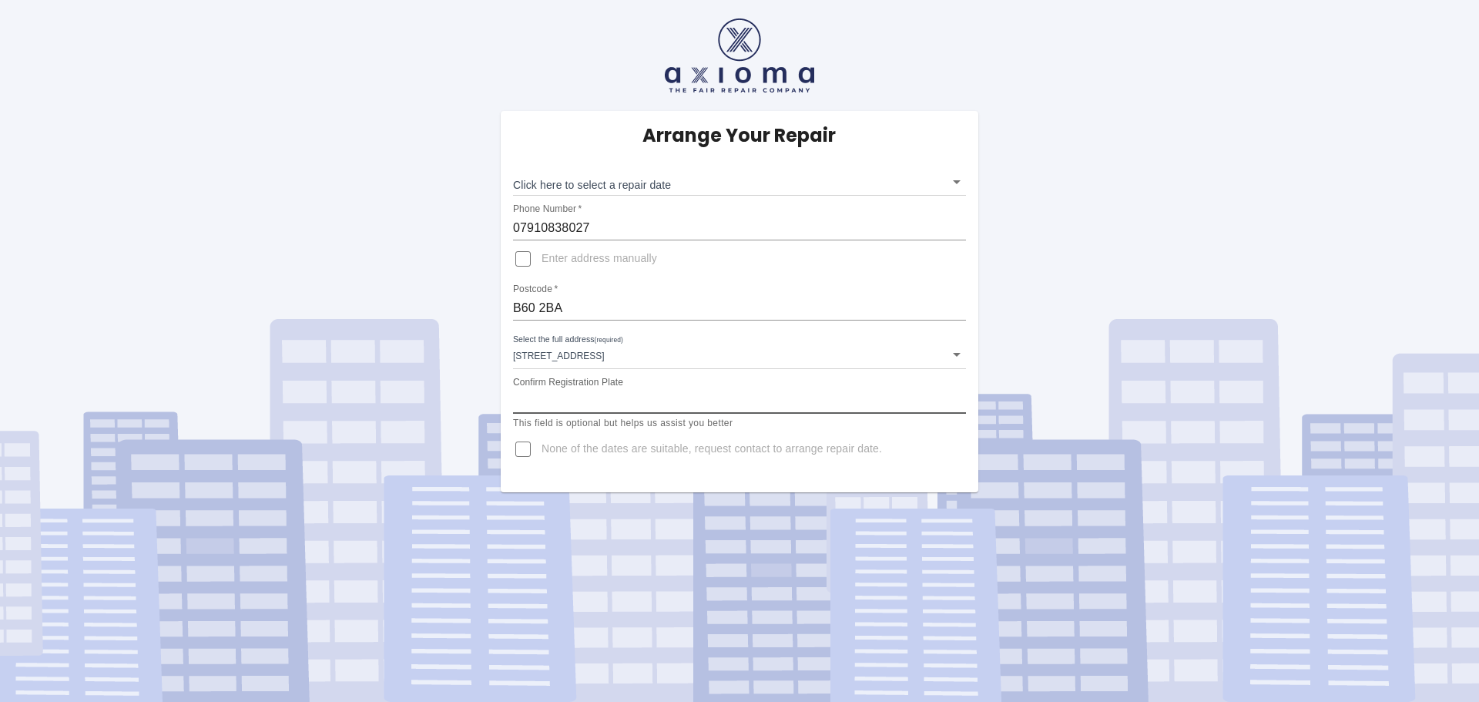
click at [610, 411] on input "Confirm Registration Plate" at bounding box center [739, 401] width 453 height 25
type input "BK17 DSU"
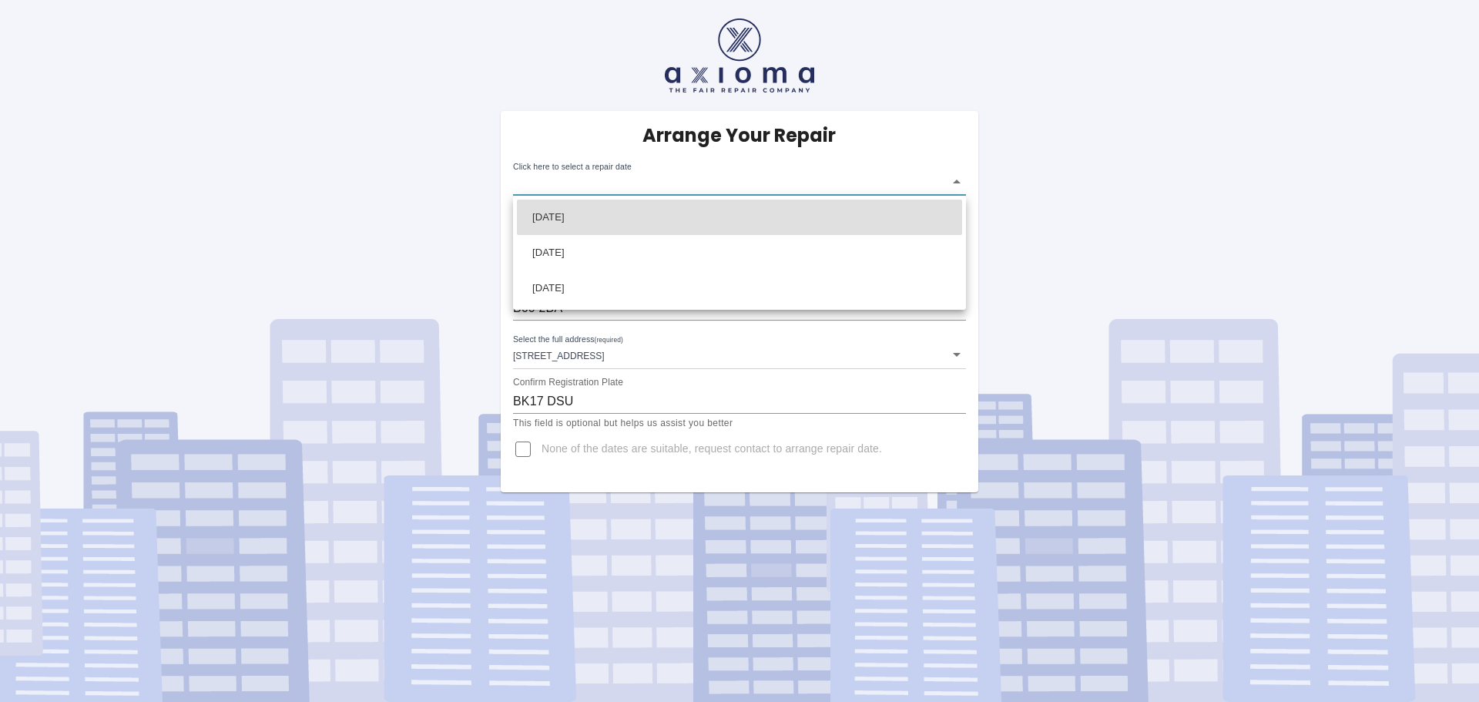
click at [955, 180] on body "Arrange Your Repair Click here to select a repair date ​ Phone Number   * 07910…" at bounding box center [739, 351] width 1479 height 702
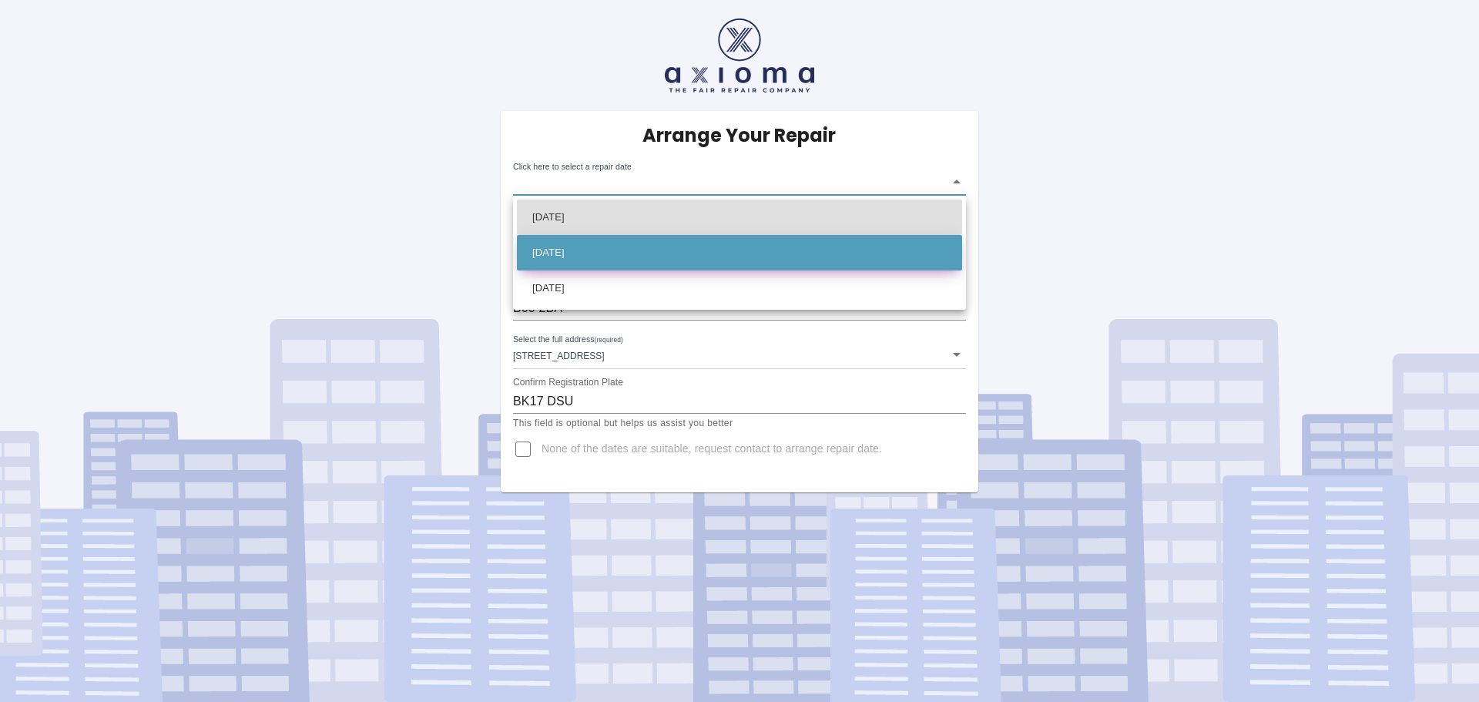
click at [653, 243] on li "Mon Oct 06 2025" at bounding box center [739, 252] width 445 height 35
type input "2025-10-06T00:00:00.000Z"
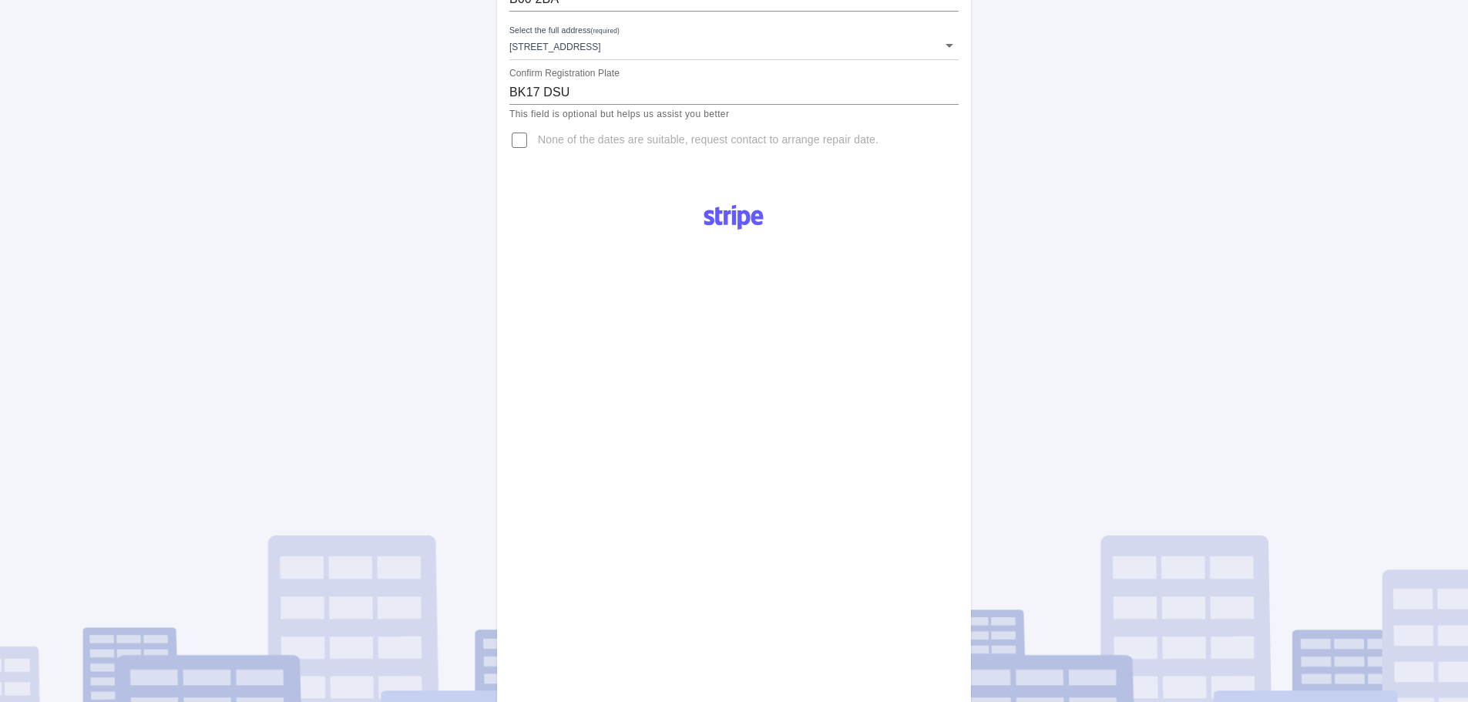
scroll to position [360, 0]
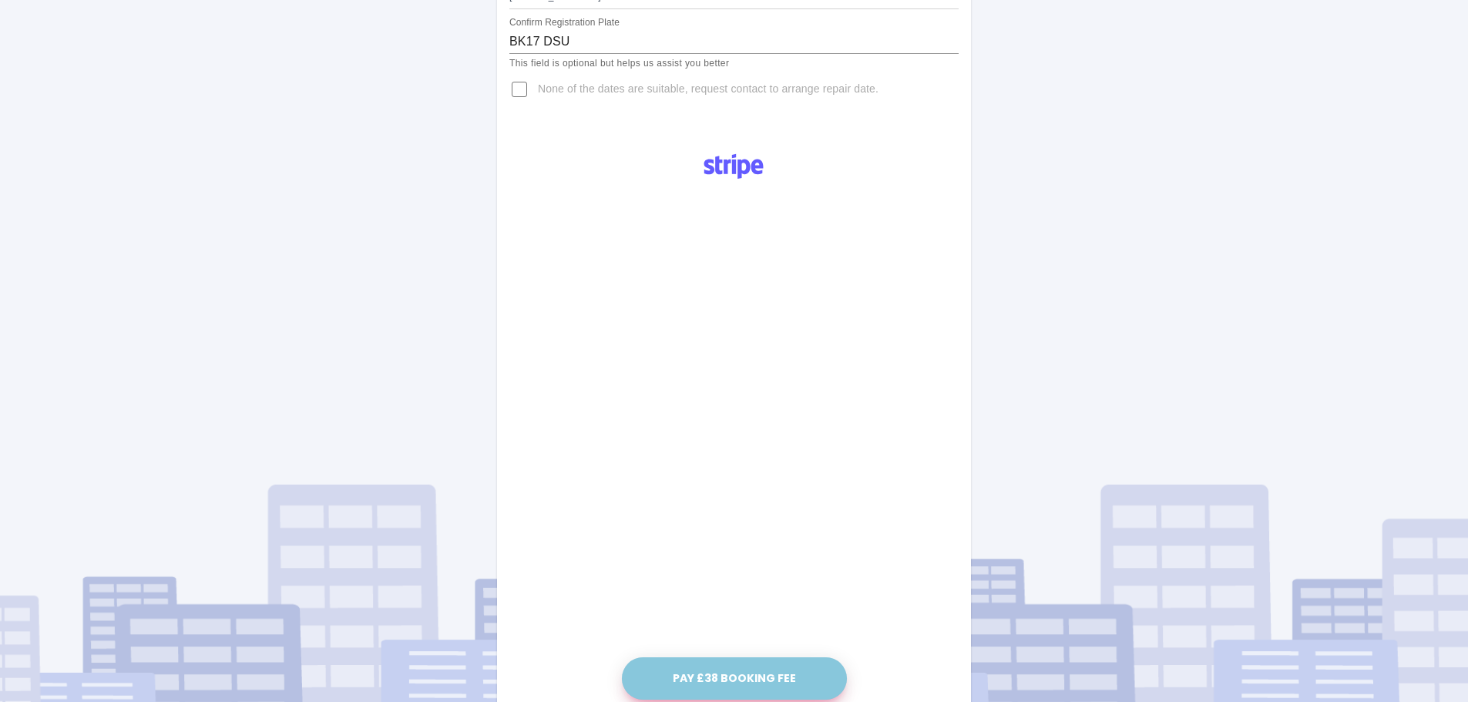
click at [716, 669] on button "Pay £38 Booking Fee" at bounding box center [734, 678] width 225 height 42
